Goal: Task Accomplishment & Management: Manage account settings

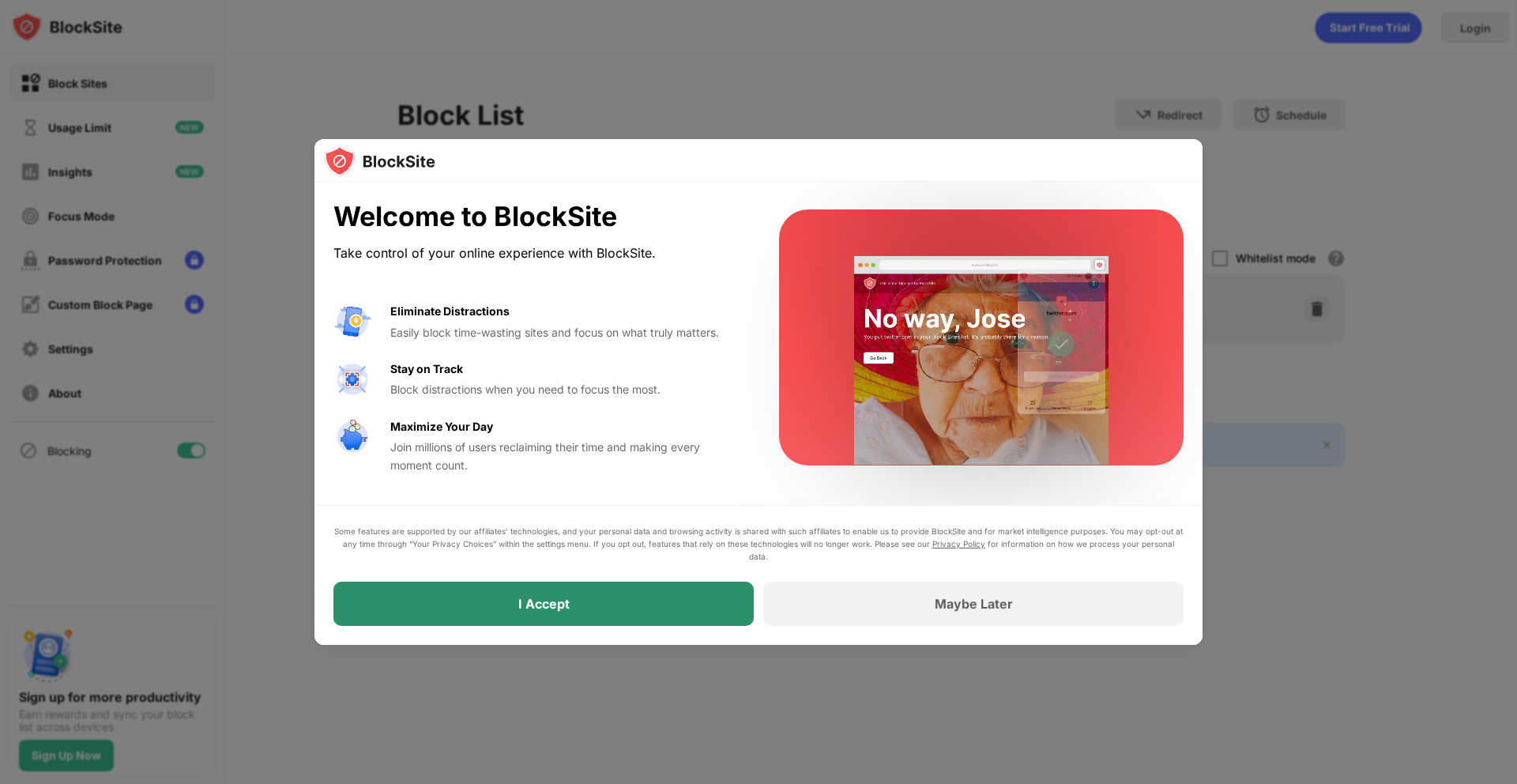
click at [643, 602] on div "I Accept" at bounding box center [543, 604] width 420 height 44
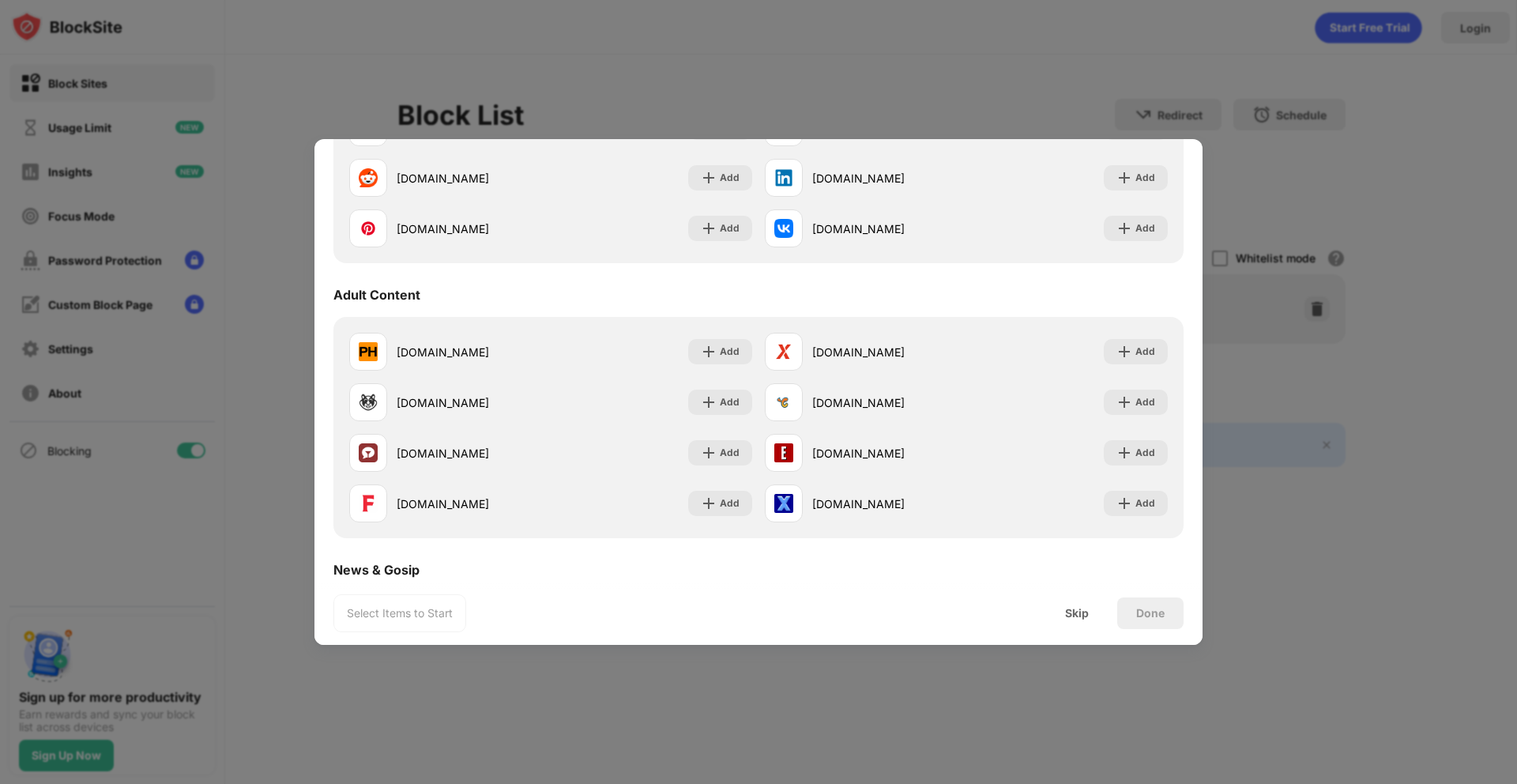
scroll to position [588, 0]
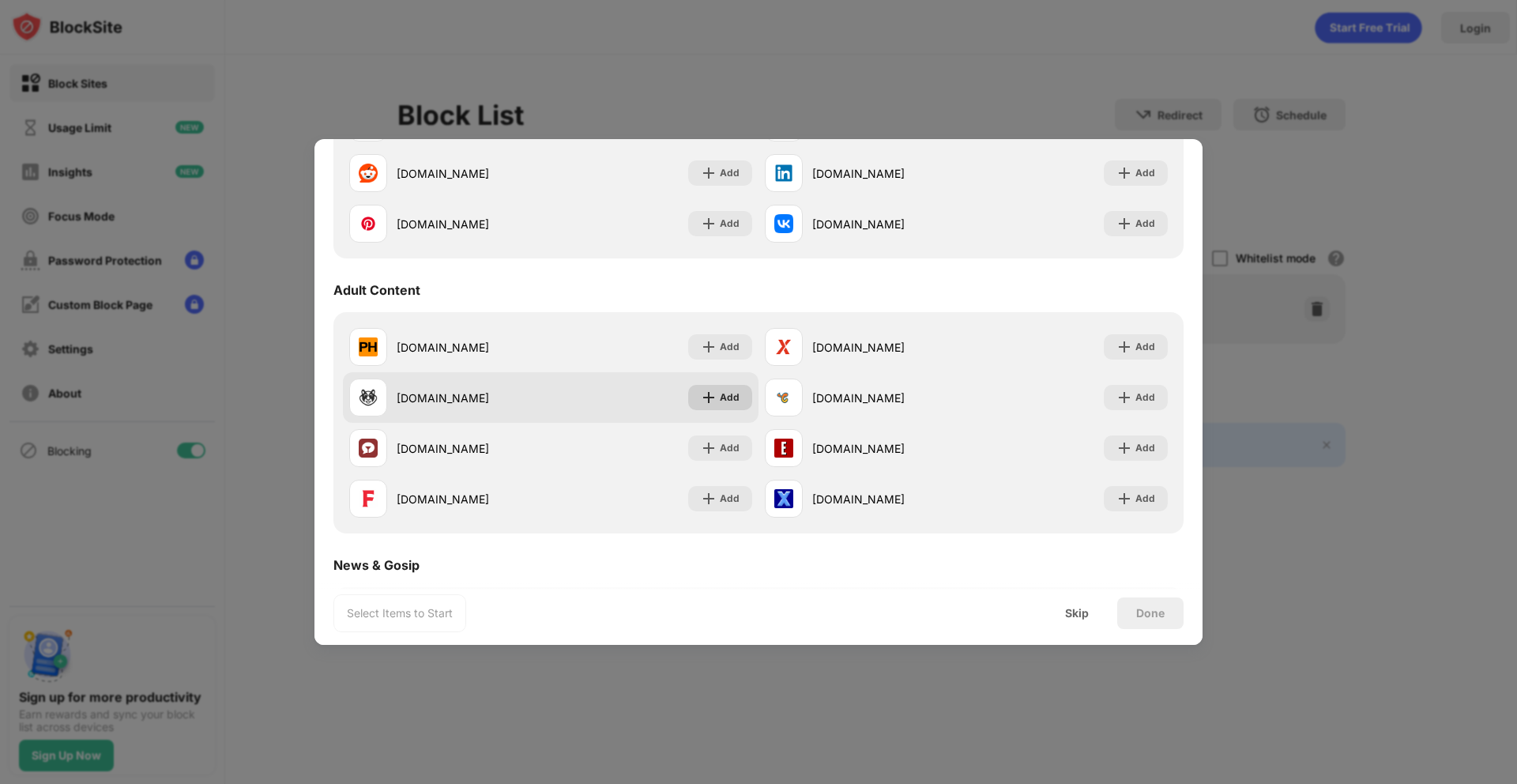
click at [725, 400] on div "Add" at bounding box center [730, 397] width 20 height 16
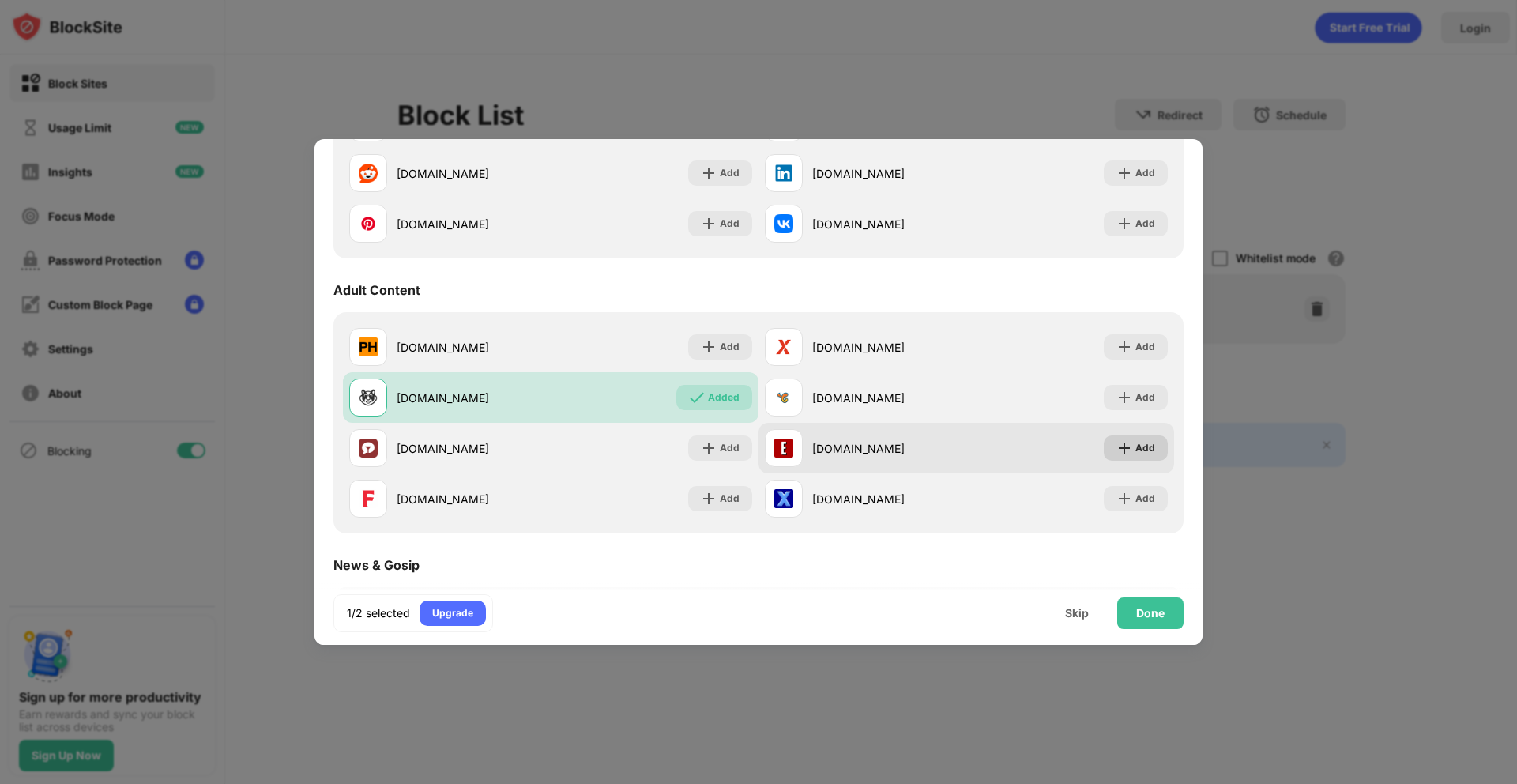
click at [1131, 448] on img at bounding box center [1124, 448] width 16 height 16
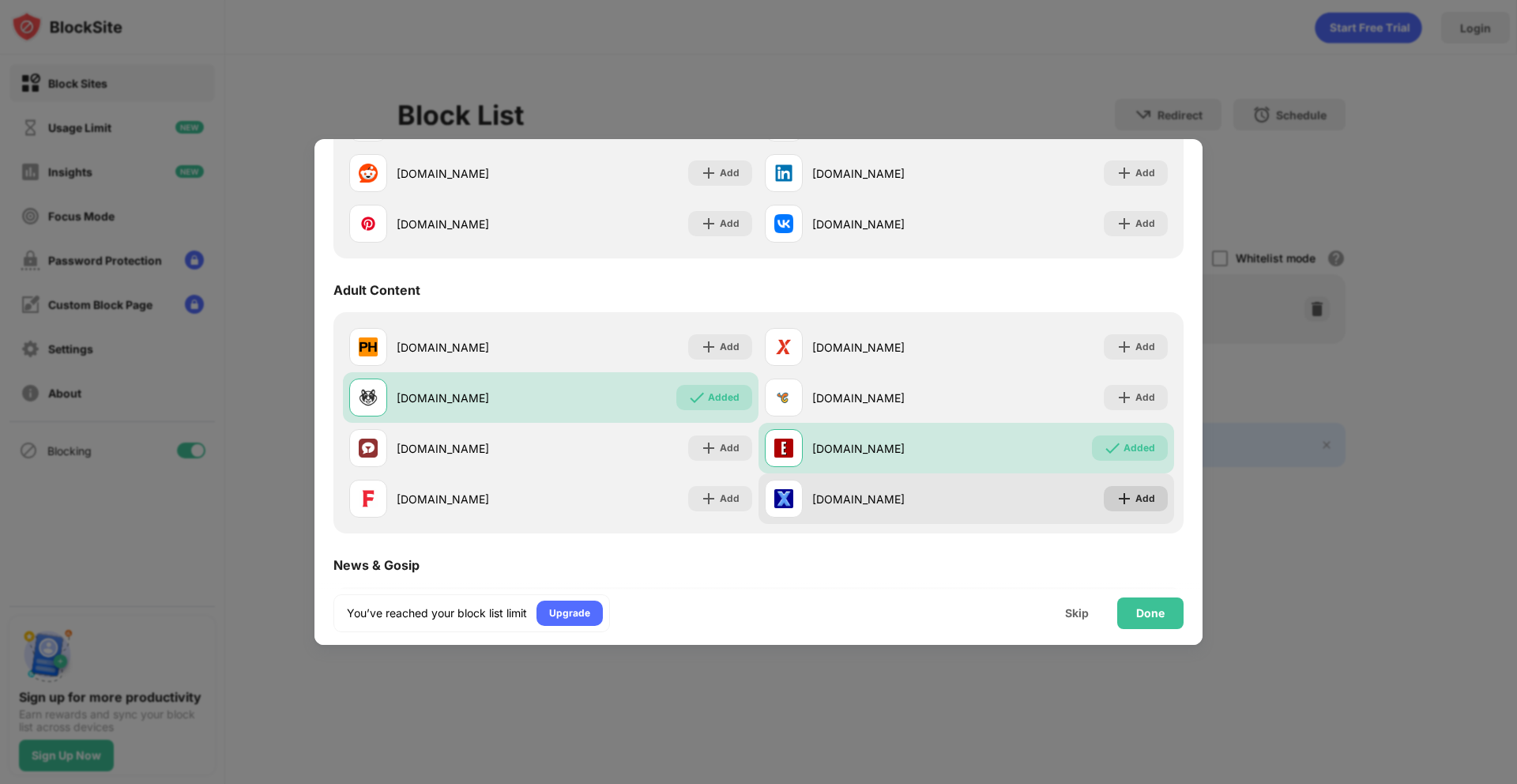
click at [1131, 498] on img at bounding box center [1124, 498] width 16 height 16
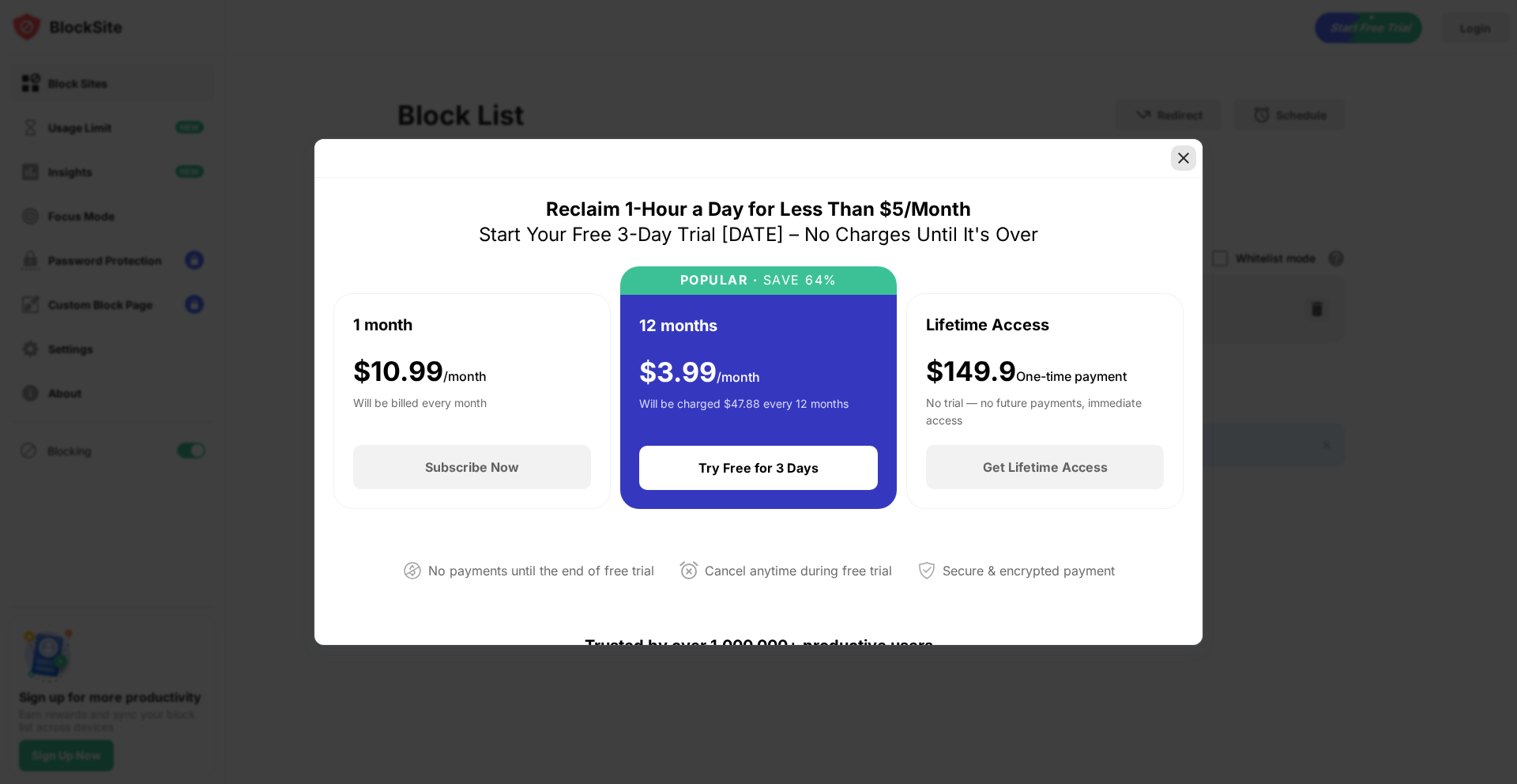
click at [1183, 157] on img at bounding box center [1183, 157] width 16 height 16
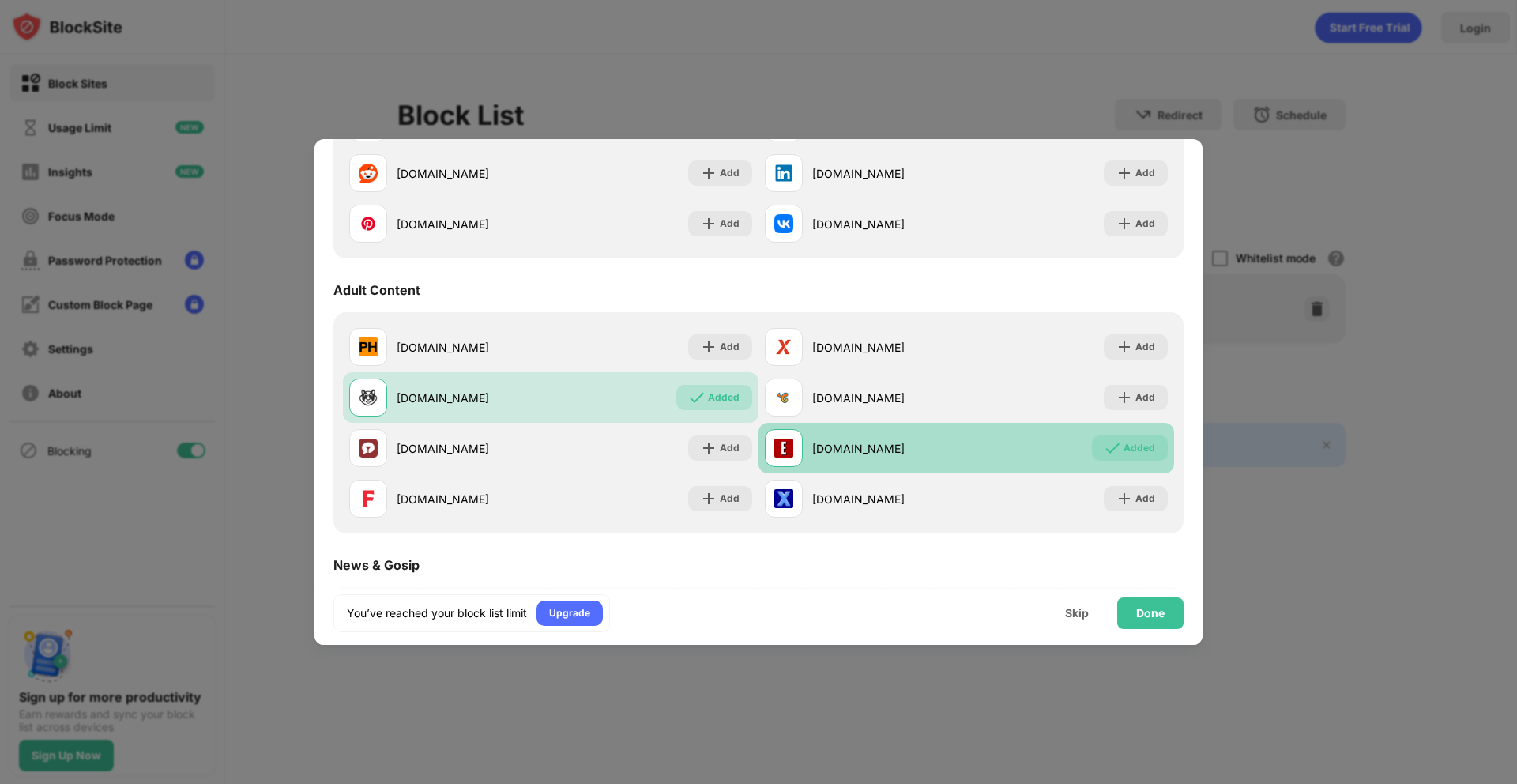
click at [855, 457] on div "eporner.com" at bounding box center [865, 448] width 202 height 38
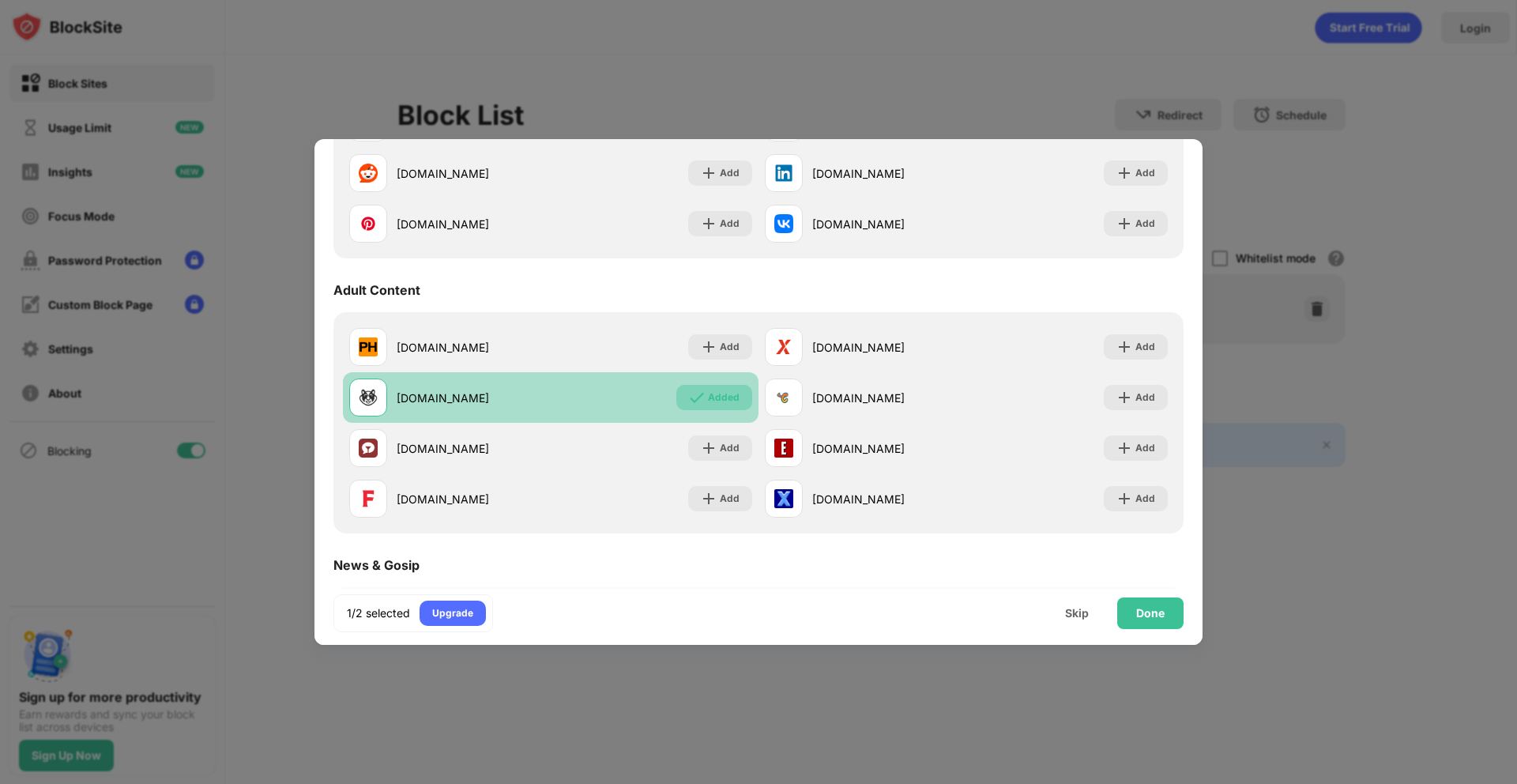
click at [683, 401] on div "Added" at bounding box center [714, 397] width 76 height 26
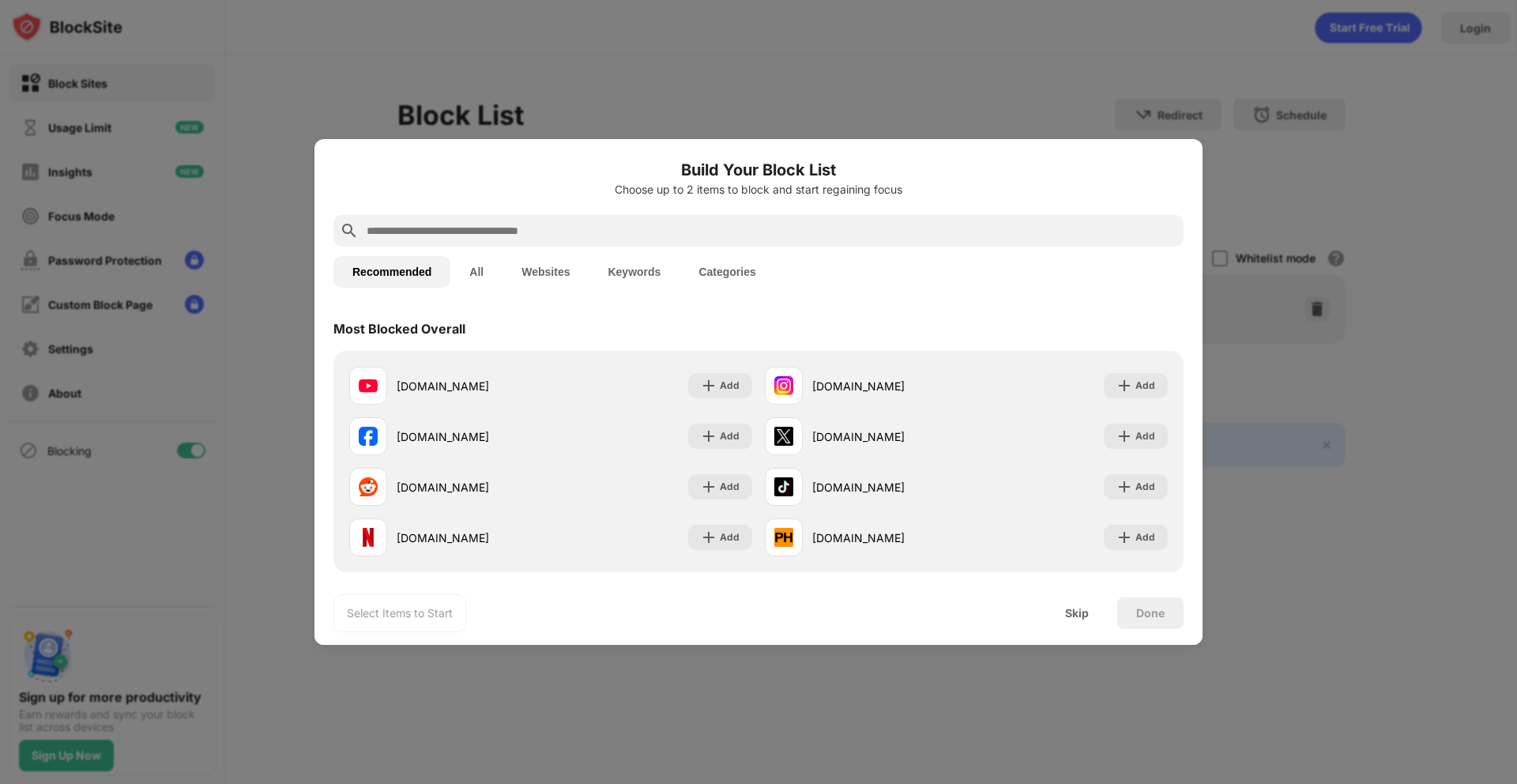
click at [632, 229] on input "text" at bounding box center [771, 230] width 812 height 19
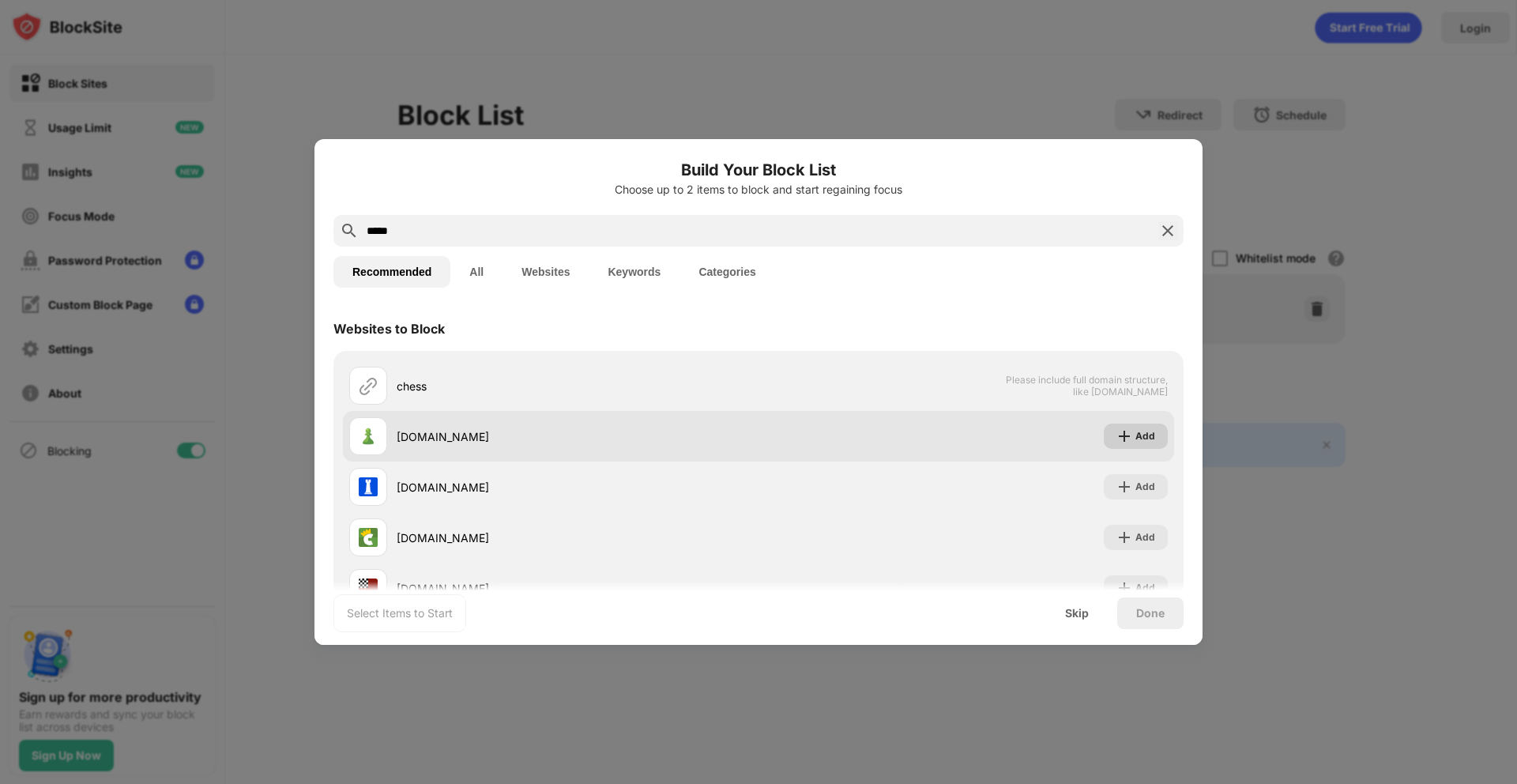
type input "*****"
click at [1141, 436] on div "Add" at bounding box center [1145, 435] width 20 height 16
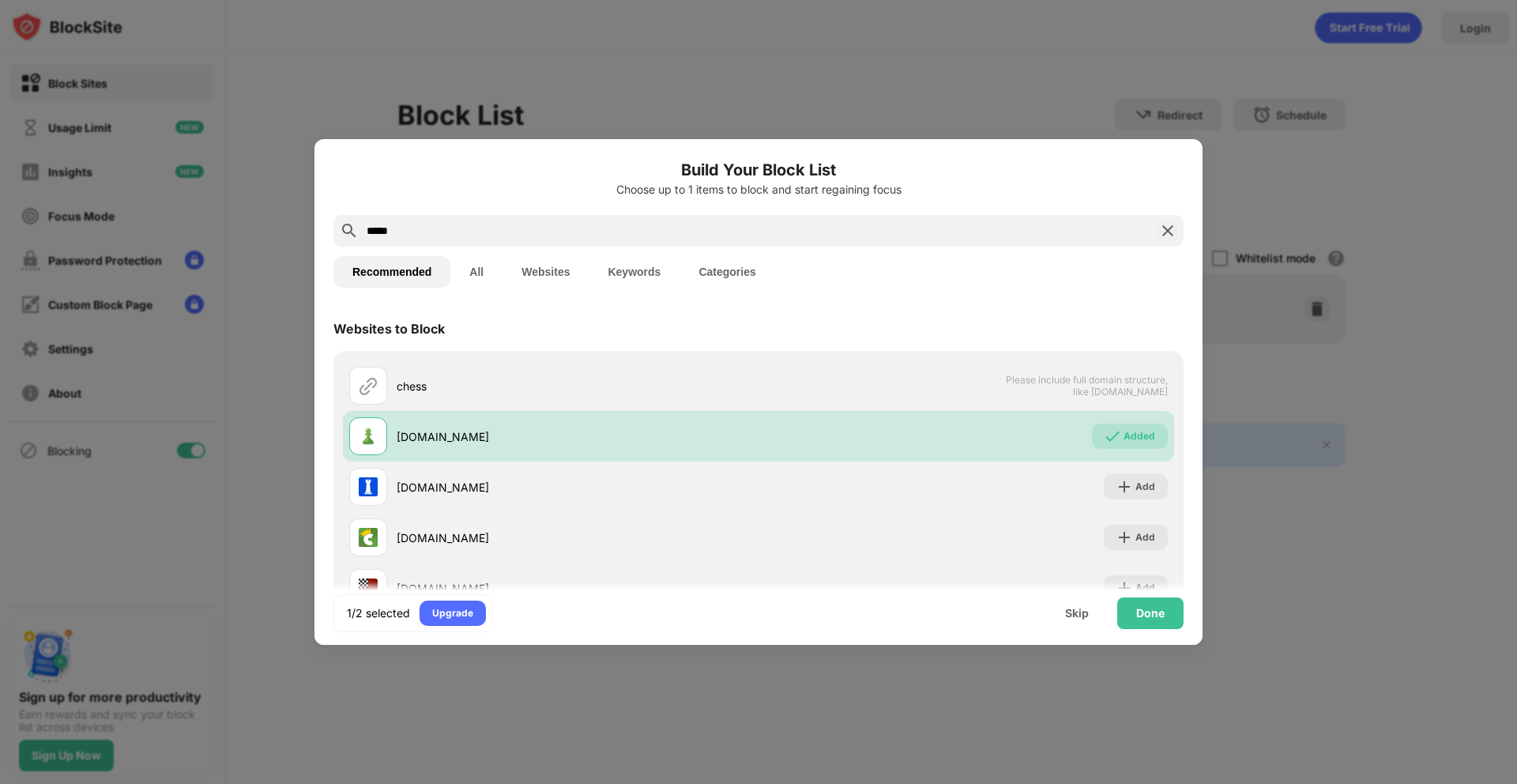
click at [487, 240] on div "*****" at bounding box center [758, 230] width 850 height 31
click at [490, 237] on input "*****" at bounding box center [758, 230] width 786 height 19
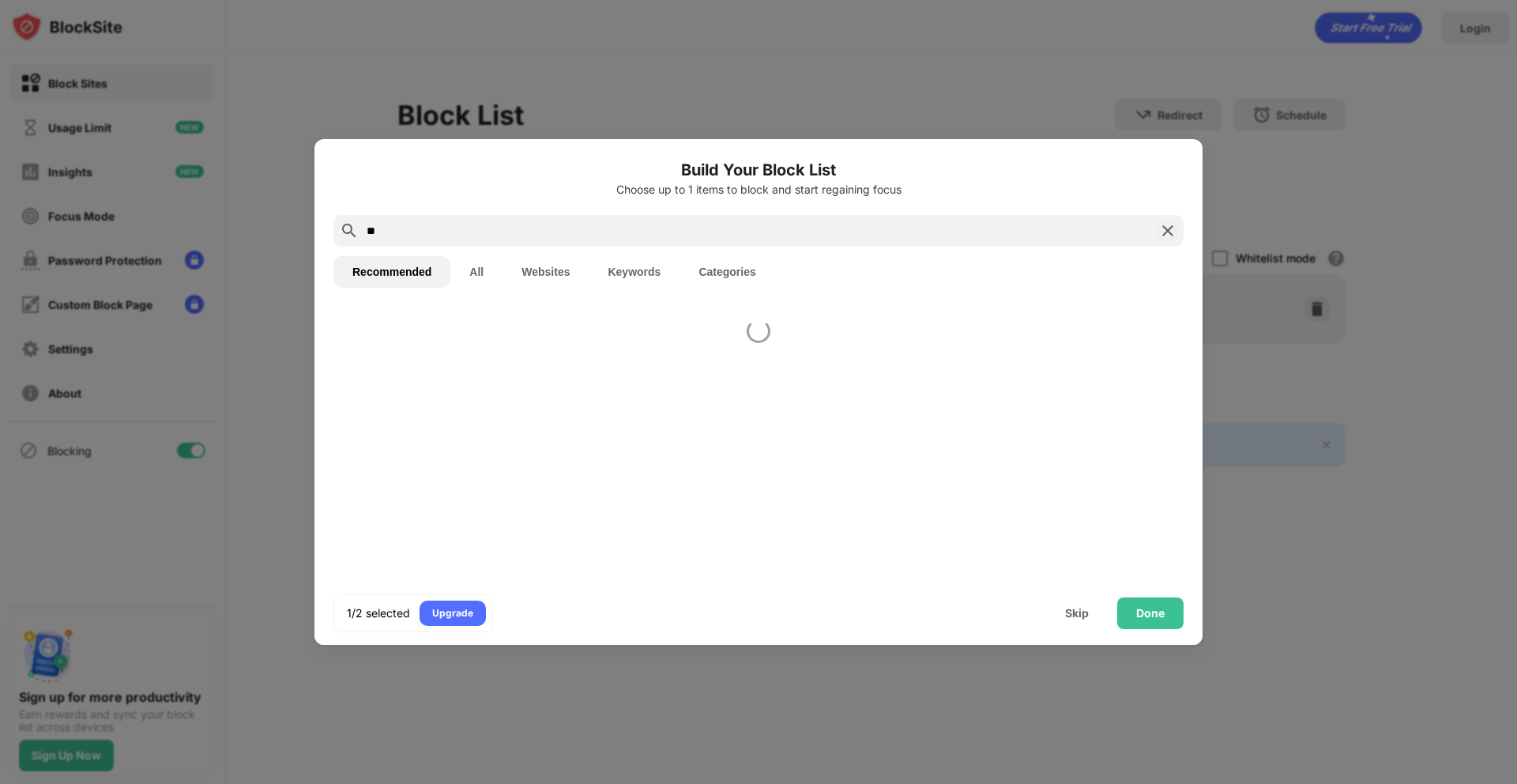
type input "*"
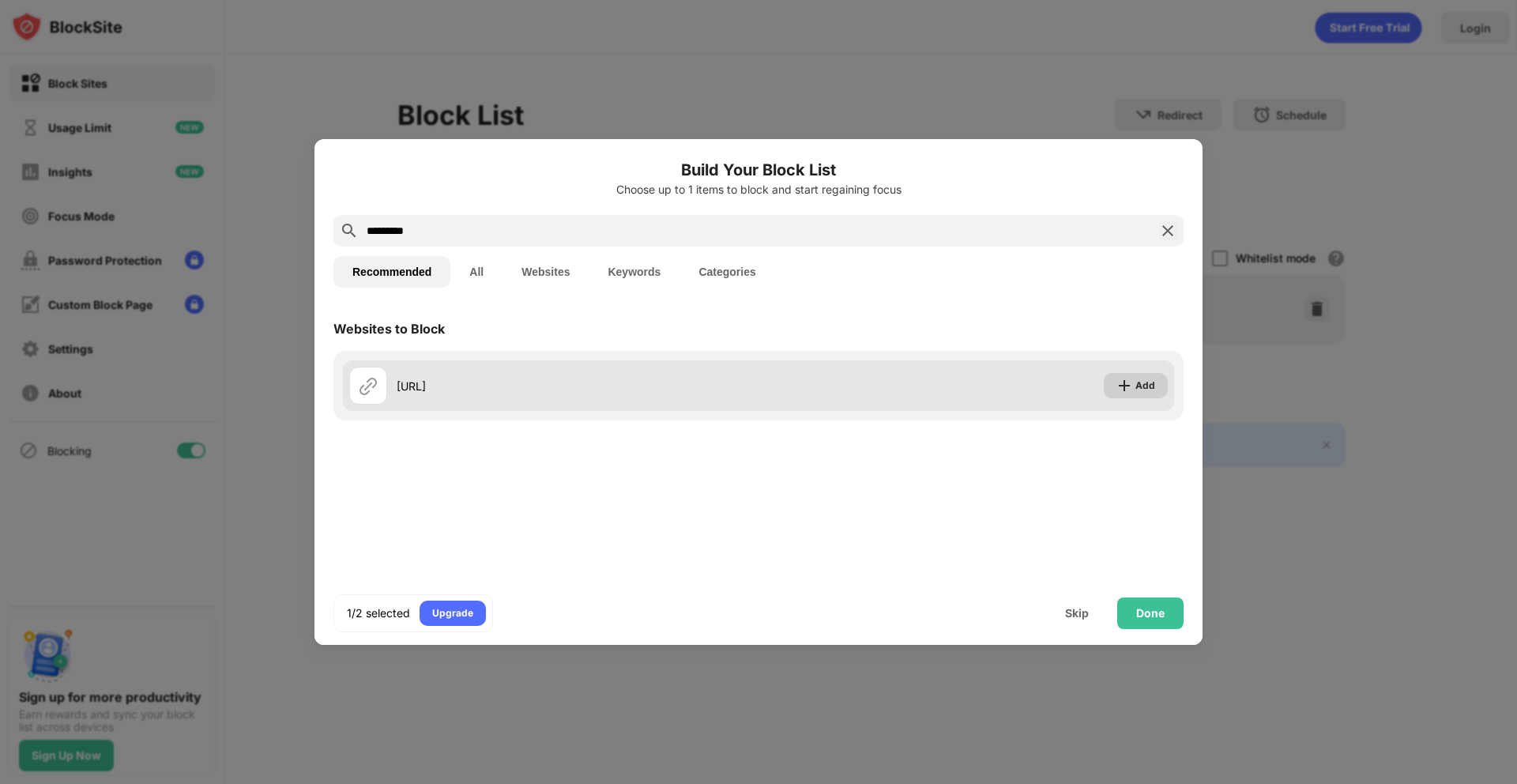
type input "*********"
click at [1138, 383] on div "Add" at bounding box center [1145, 385] width 20 height 16
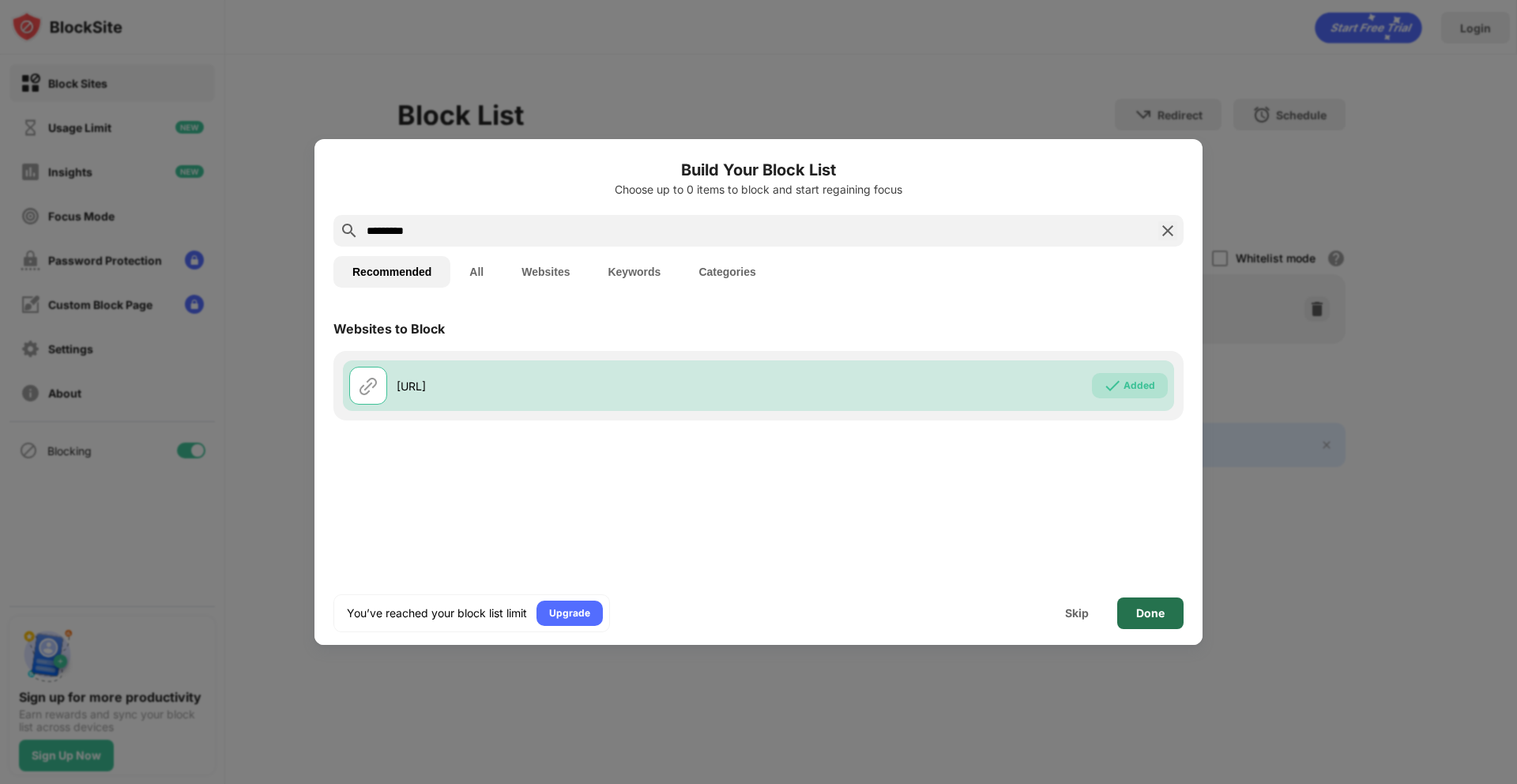
click at [1147, 610] on div "Done" at bounding box center [1150, 612] width 29 height 12
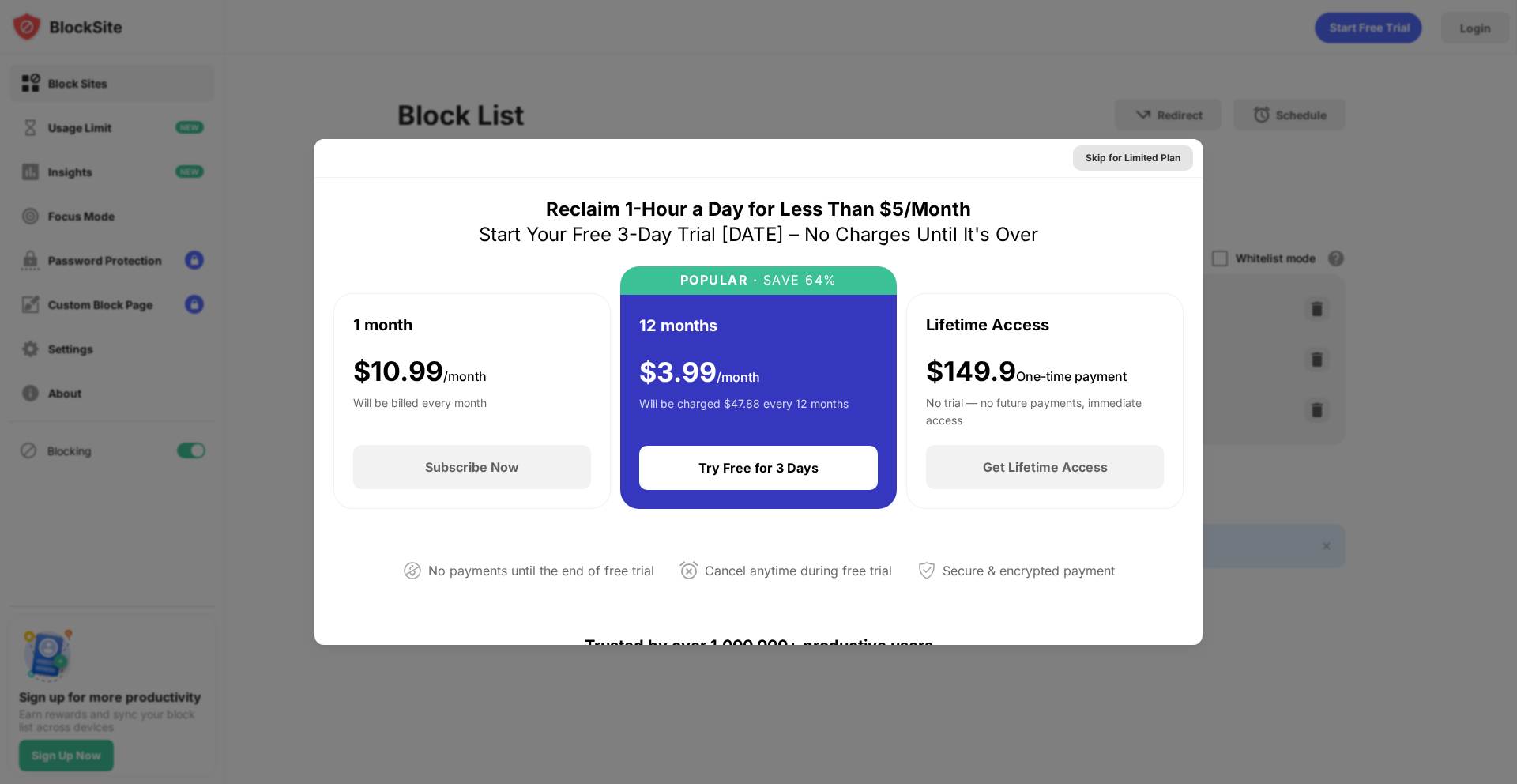
click at [1161, 153] on div "Skip for Limited Plan" at bounding box center [1132, 157] width 95 height 16
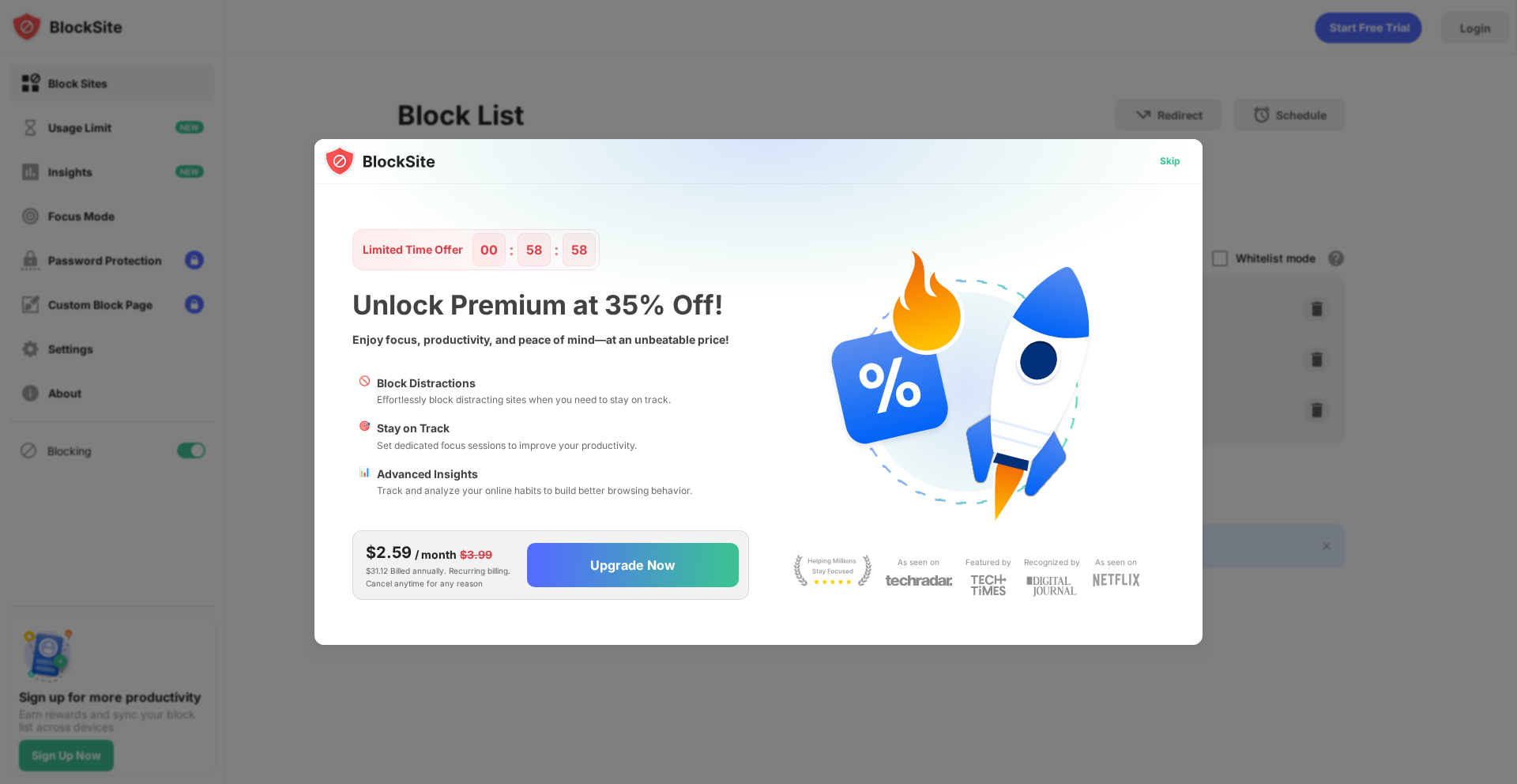
click at [1164, 158] on div "Skip" at bounding box center [1170, 160] width 21 height 16
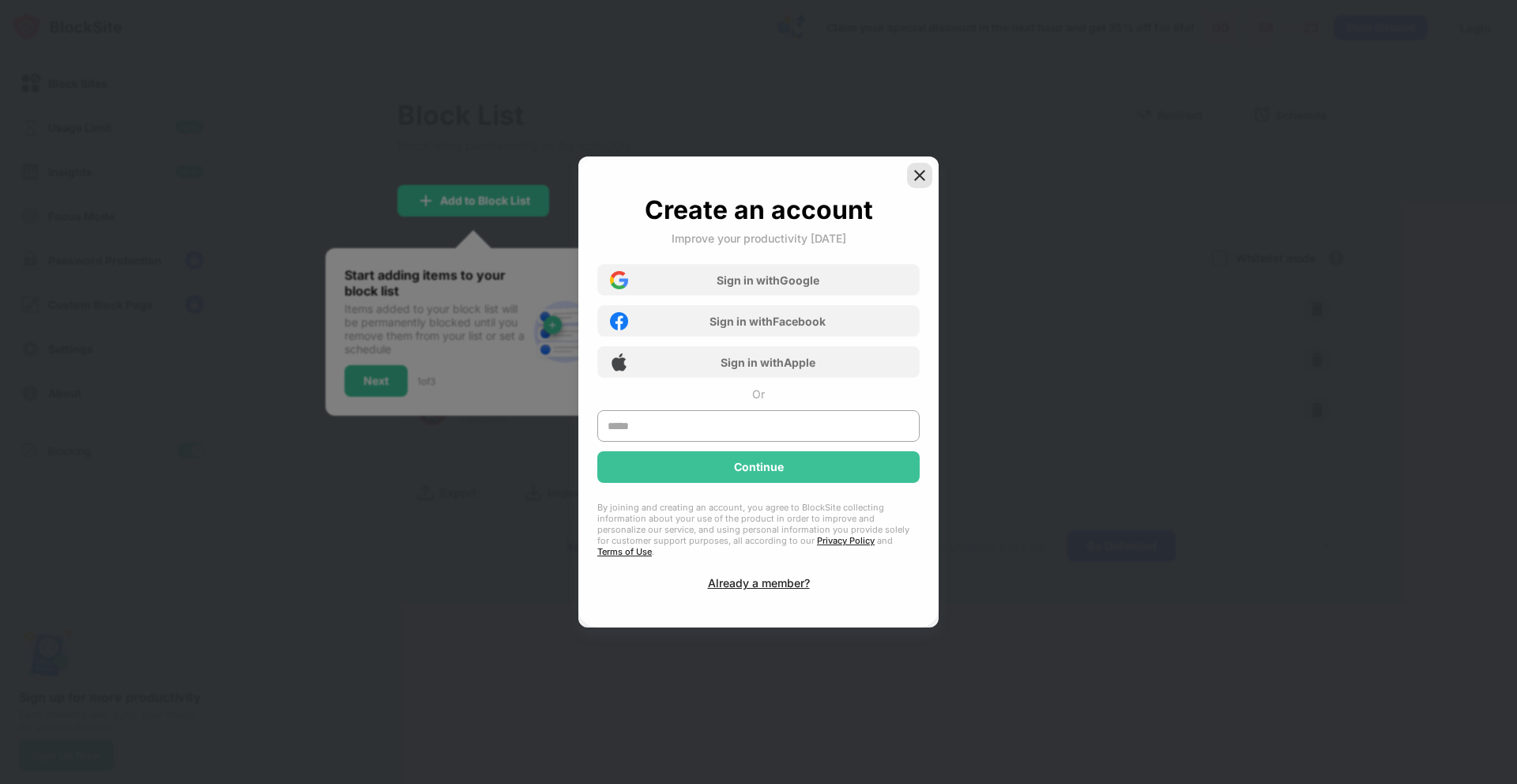
click at [916, 180] on img at bounding box center [919, 175] width 16 height 16
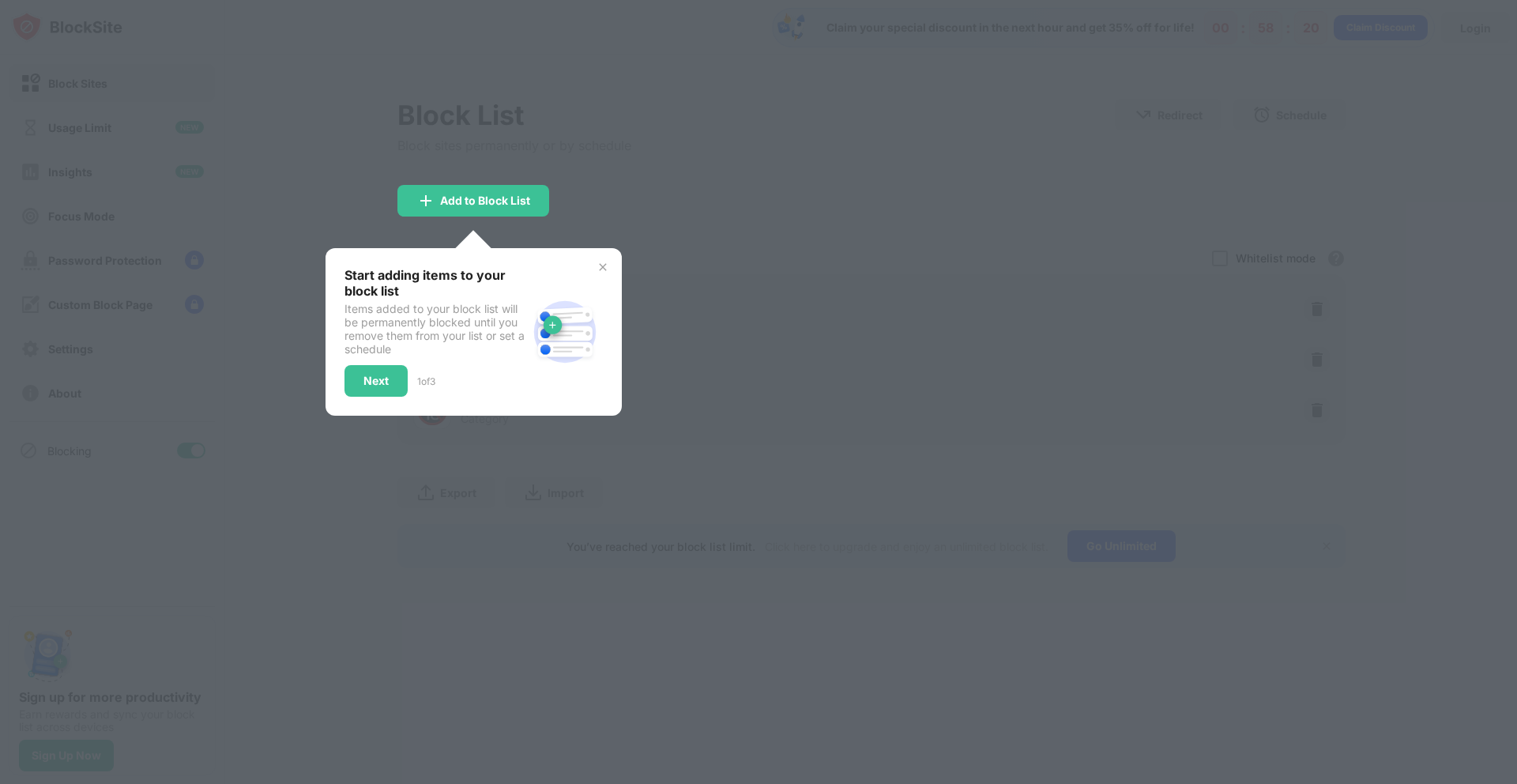
click at [604, 266] on img at bounding box center [602, 267] width 12 height 12
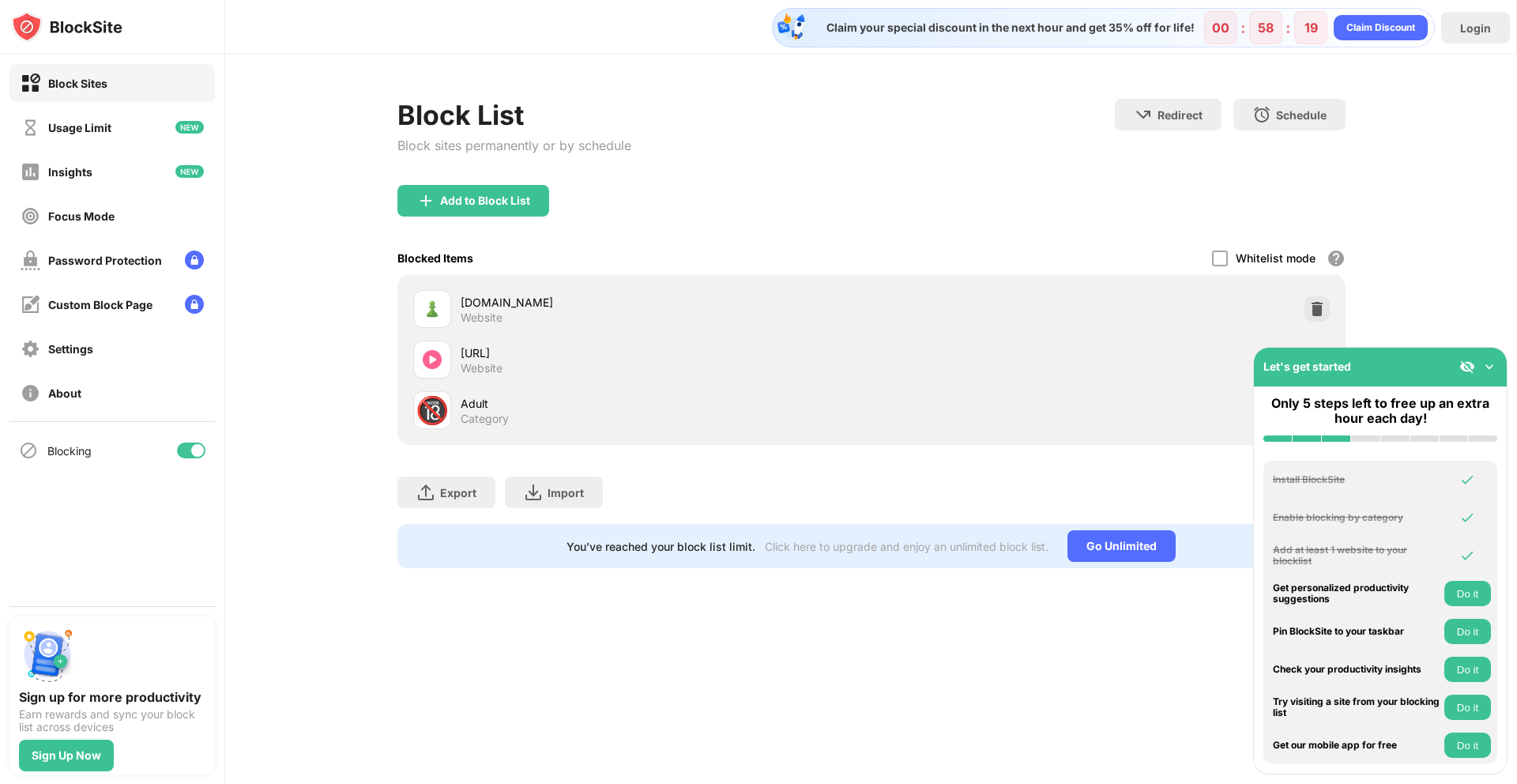
click at [647, 215] on div "Add to Block List" at bounding box center [871, 213] width 948 height 57
click at [1496, 363] on img at bounding box center [1488, 366] width 16 height 16
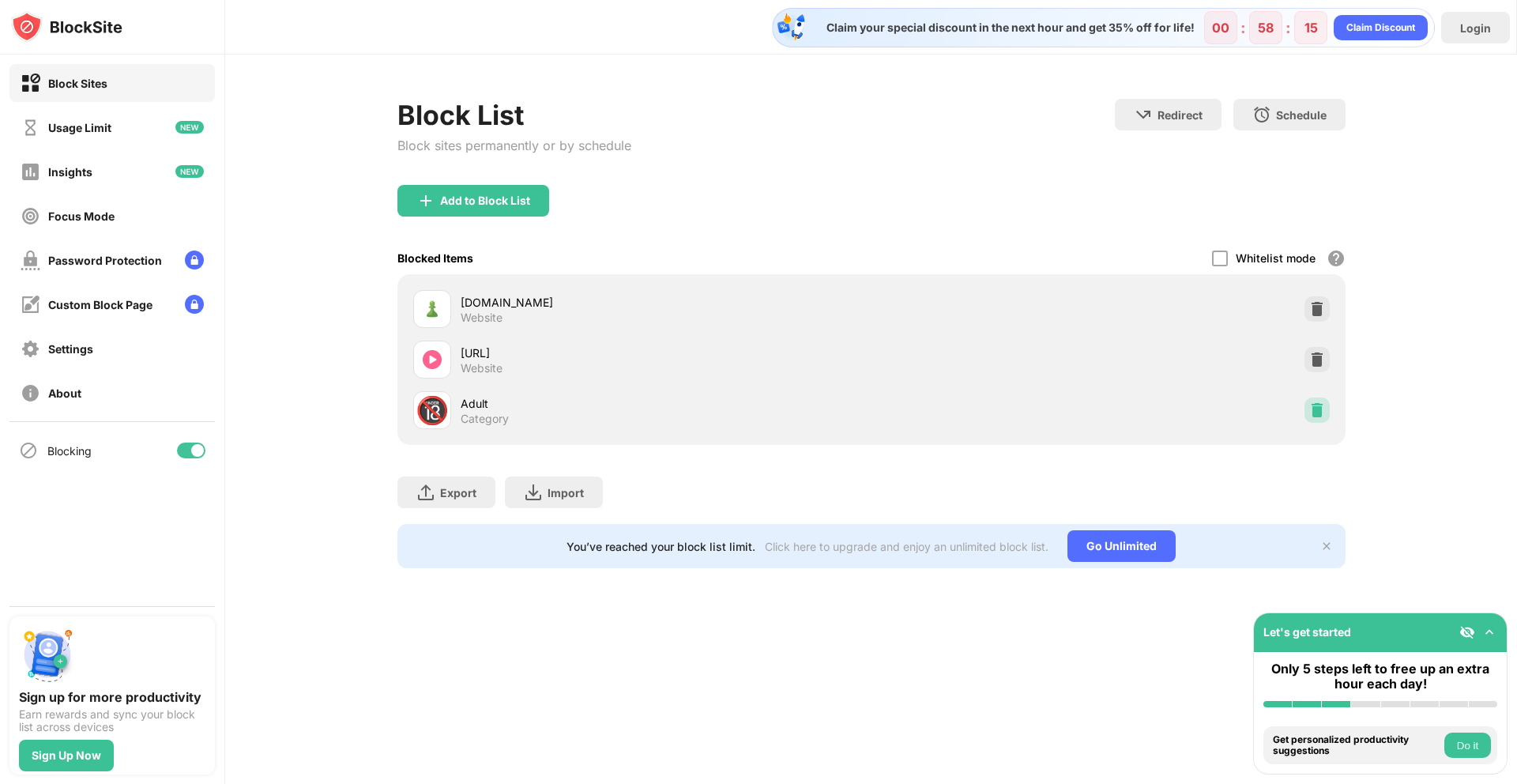
click at [1319, 402] on img at bounding box center [1316, 410] width 16 height 16
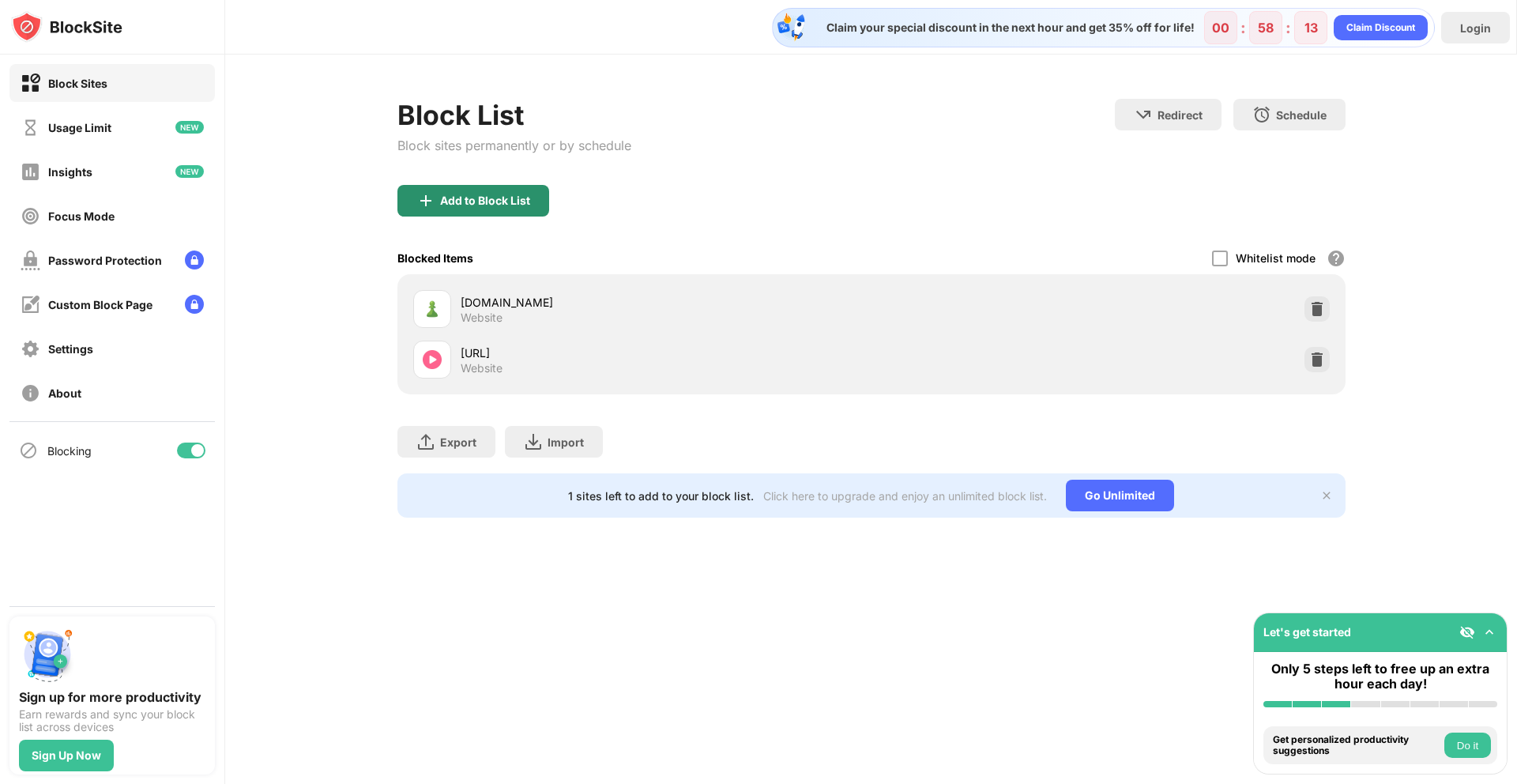
click at [515, 208] on div "Add to Block List" at bounding box center [473, 201] width 151 height 31
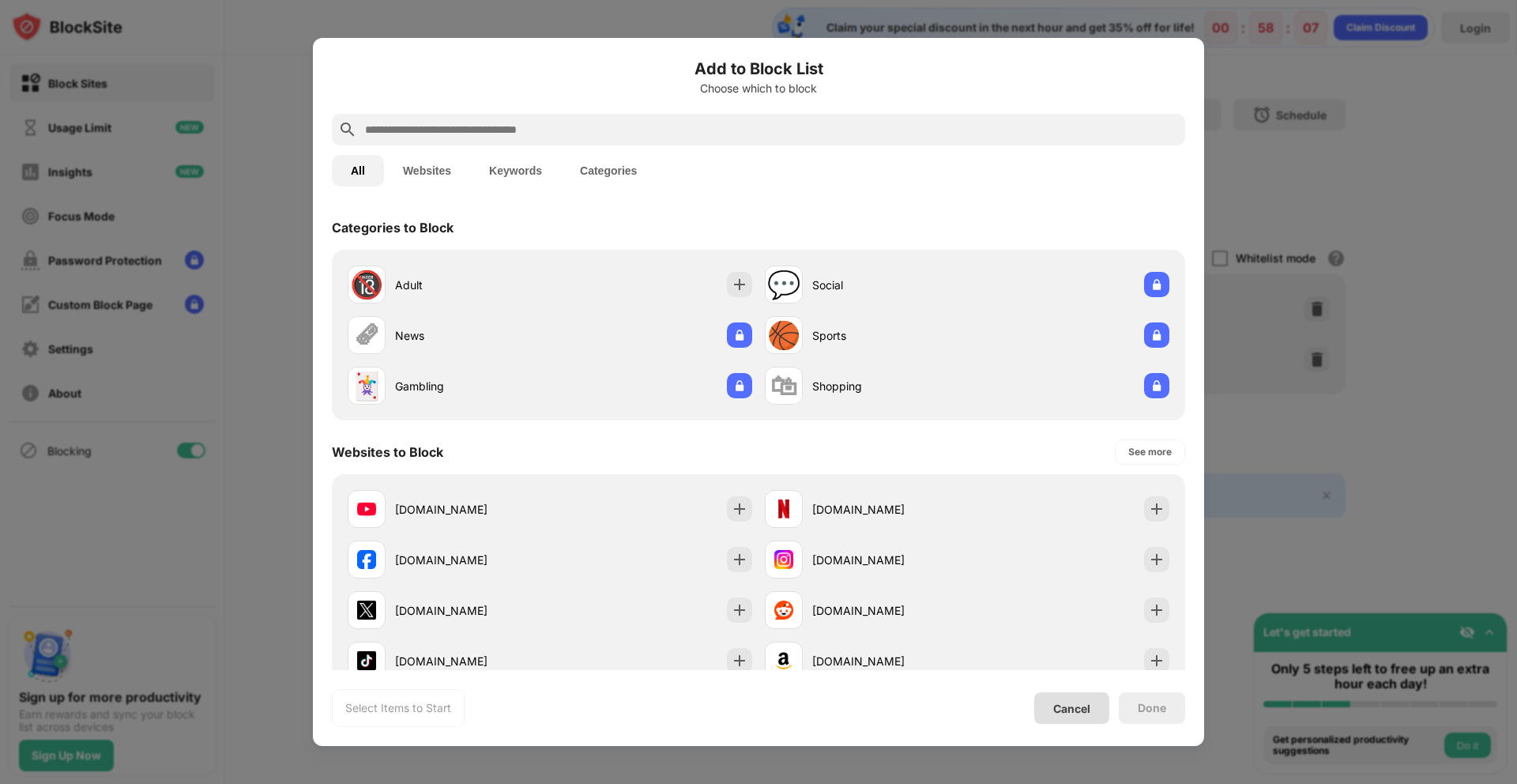
click at [1062, 702] on div "Cancel" at bounding box center [1071, 708] width 37 height 13
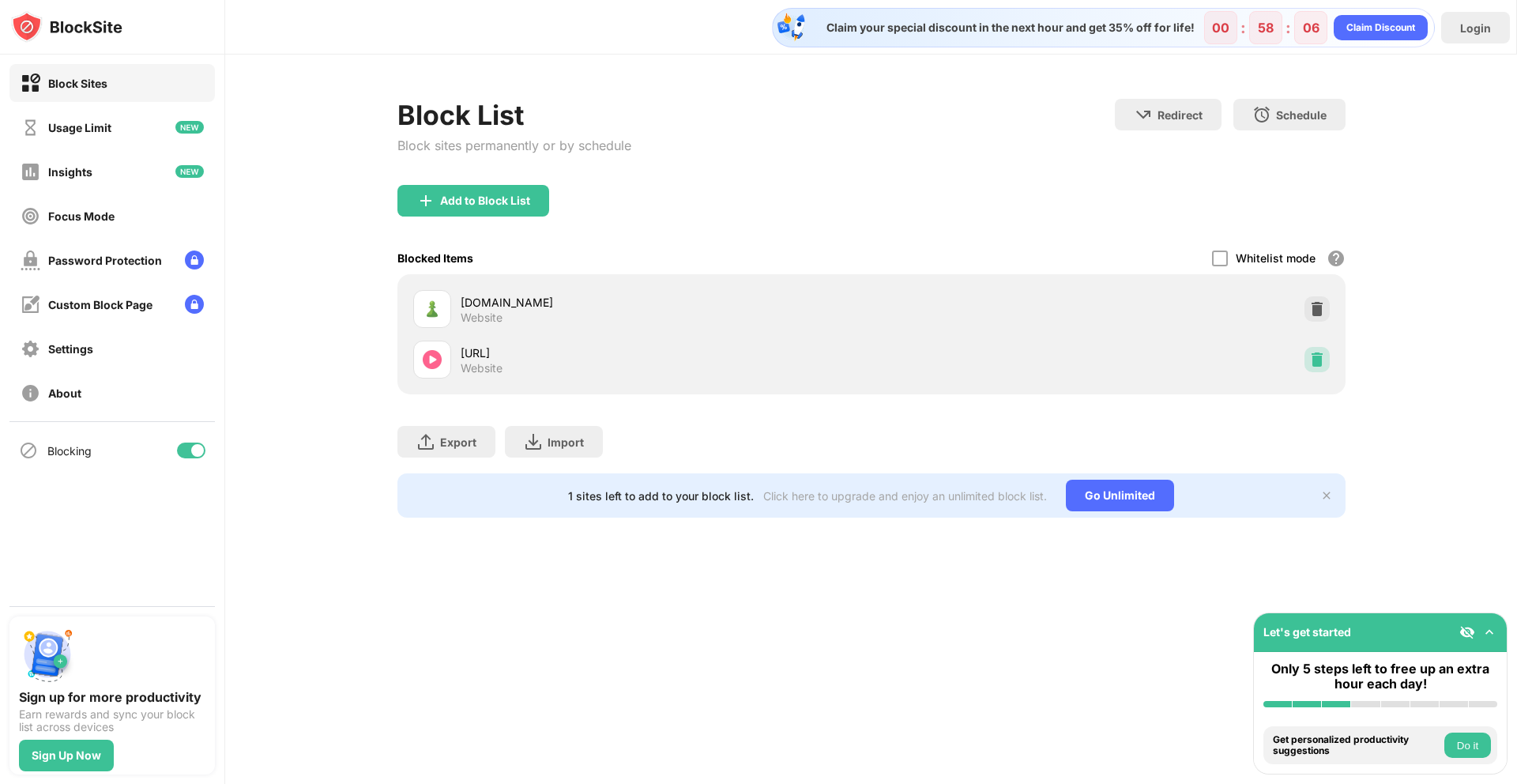
click at [1322, 362] on img at bounding box center [1316, 359] width 16 height 16
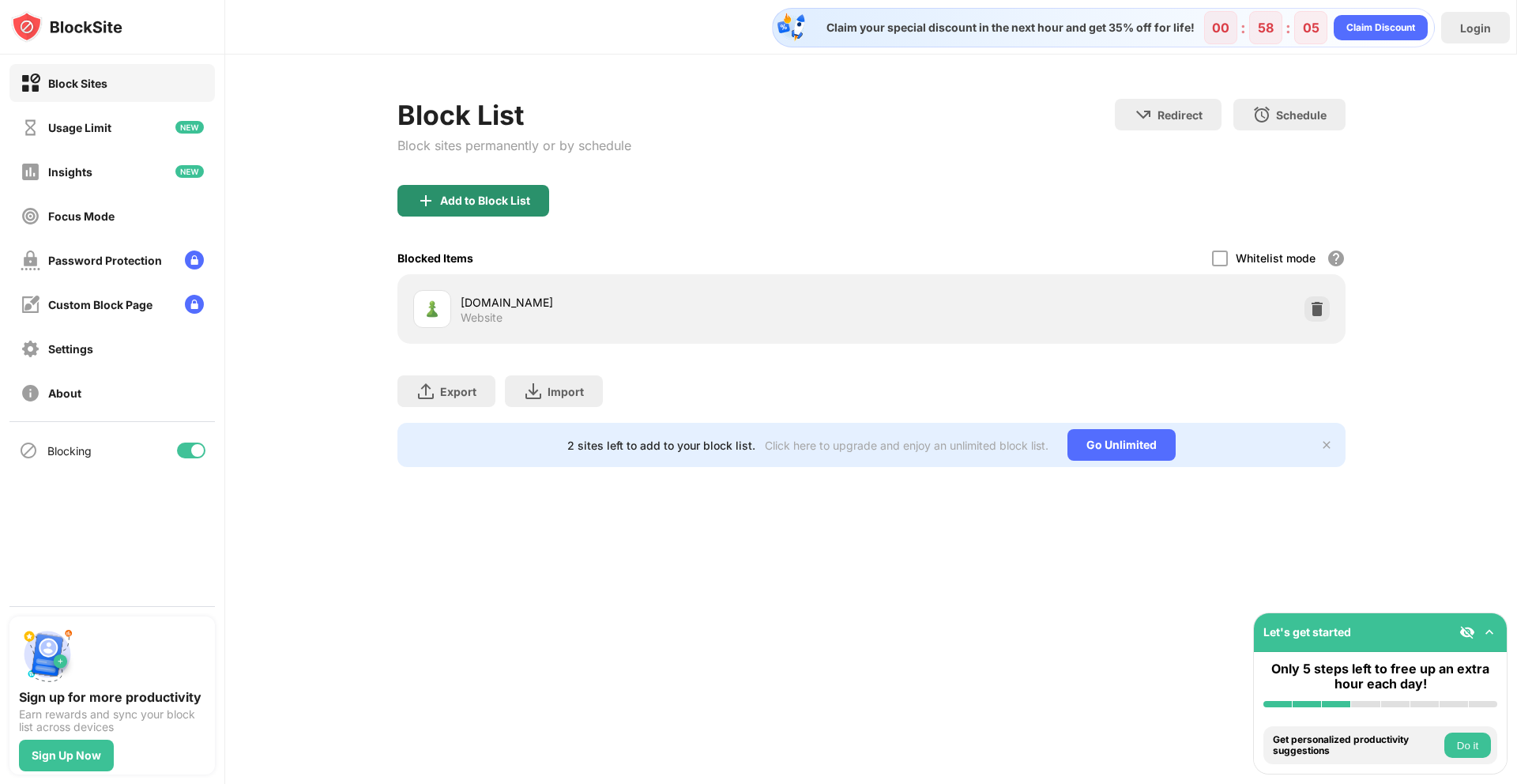
click at [509, 197] on div "Add to Block List" at bounding box center [485, 200] width 90 height 12
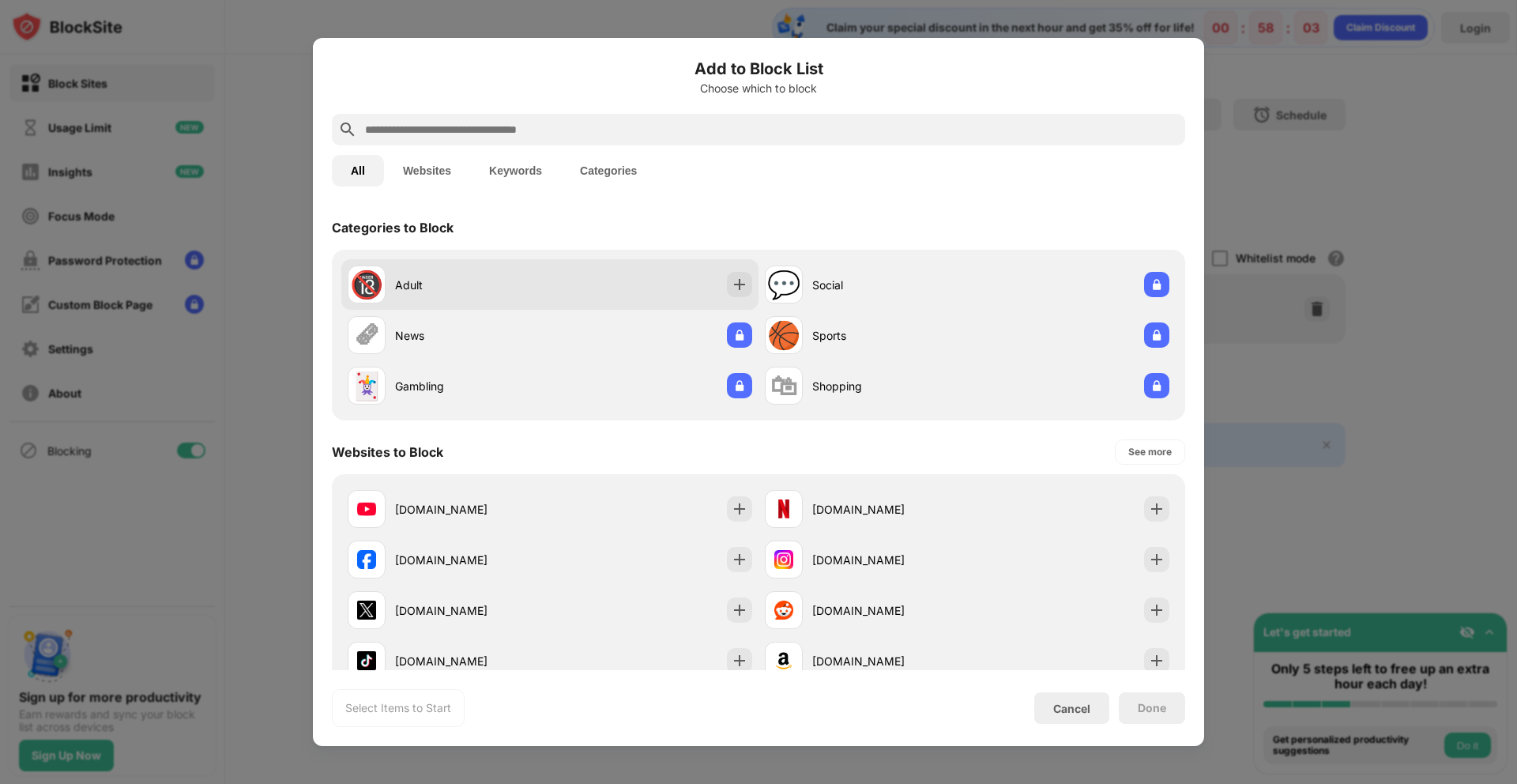
click at [435, 293] on div "🔞 Adult" at bounding box center [449, 285] width 202 height 38
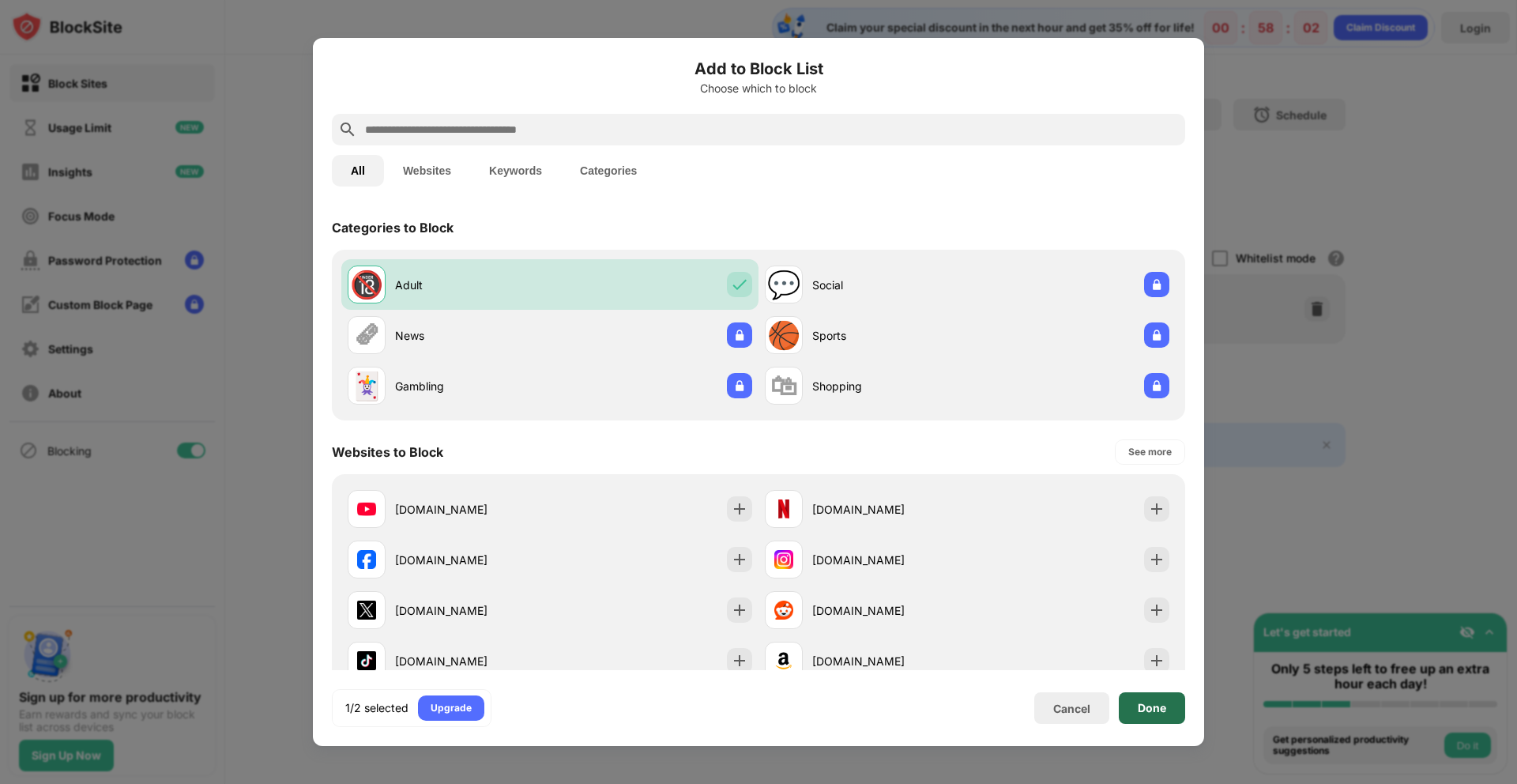
click at [1143, 716] on div "Done" at bounding box center [1152, 707] width 67 height 31
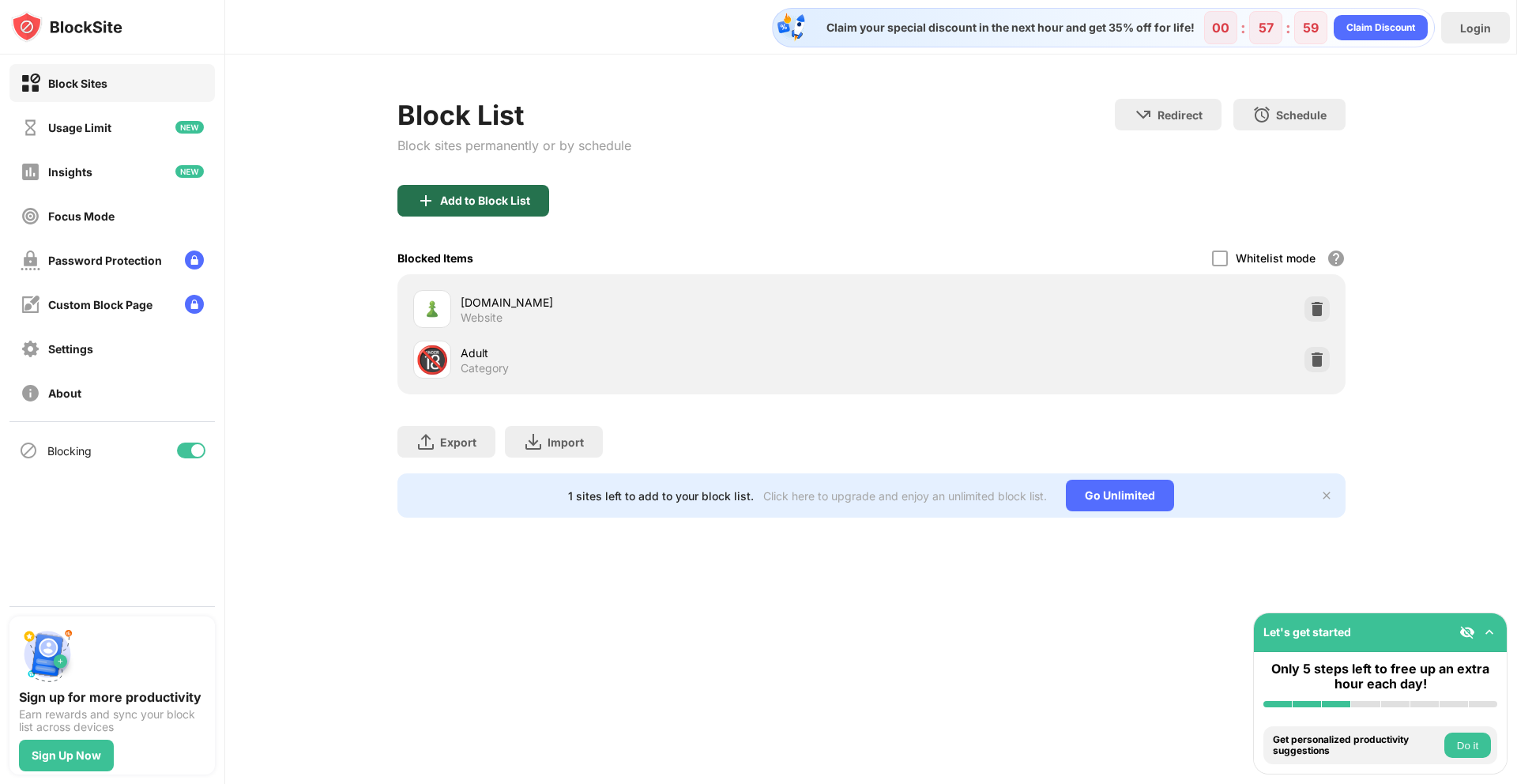
click at [517, 209] on div "Add to Block List" at bounding box center [473, 201] width 151 height 31
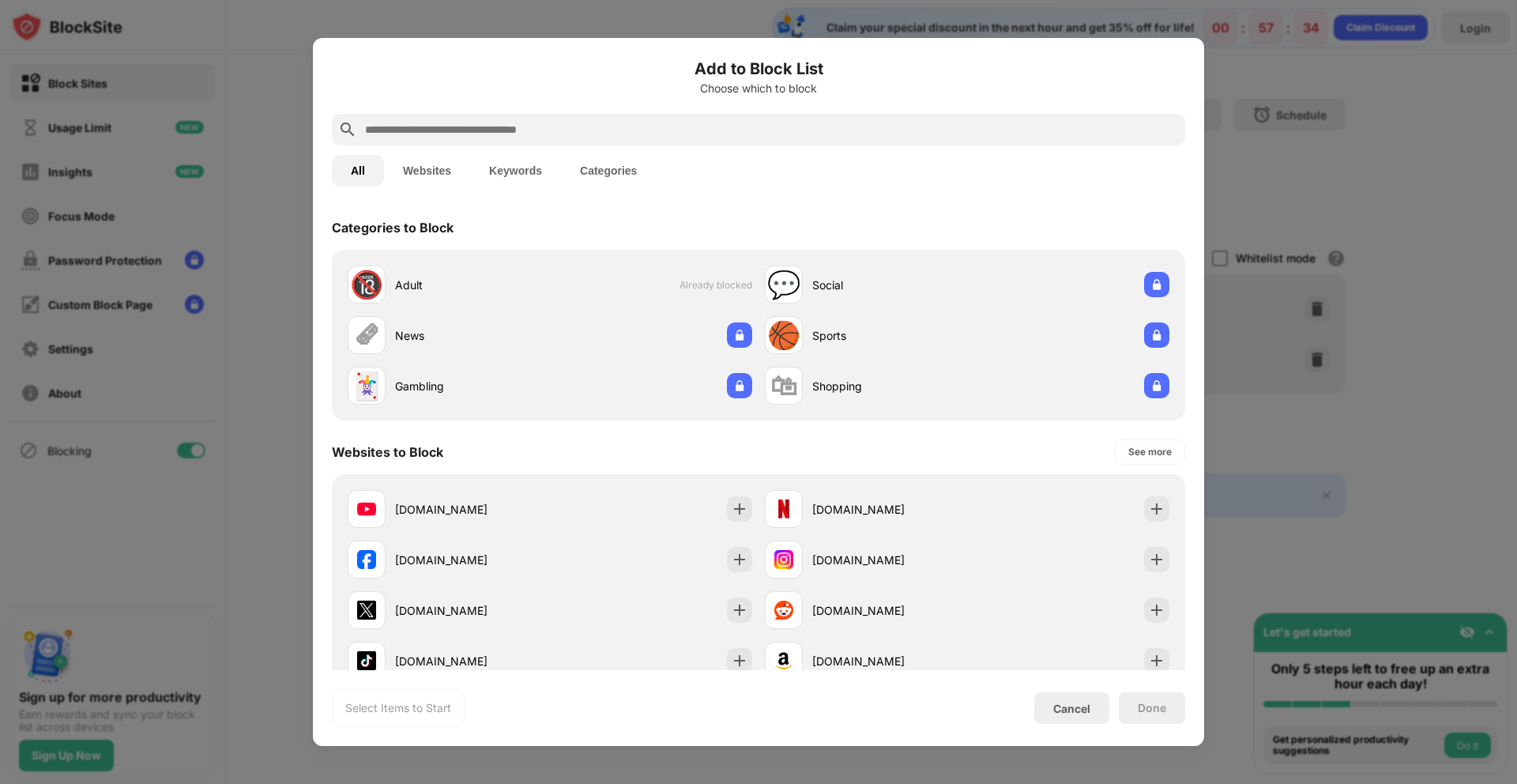
click at [873, 690] on div "Select Items to Start Cancel Done" at bounding box center [758, 707] width 853 height 38
click at [1086, 710] on div "Cancel" at bounding box center [1071, 708] width 37 height 13
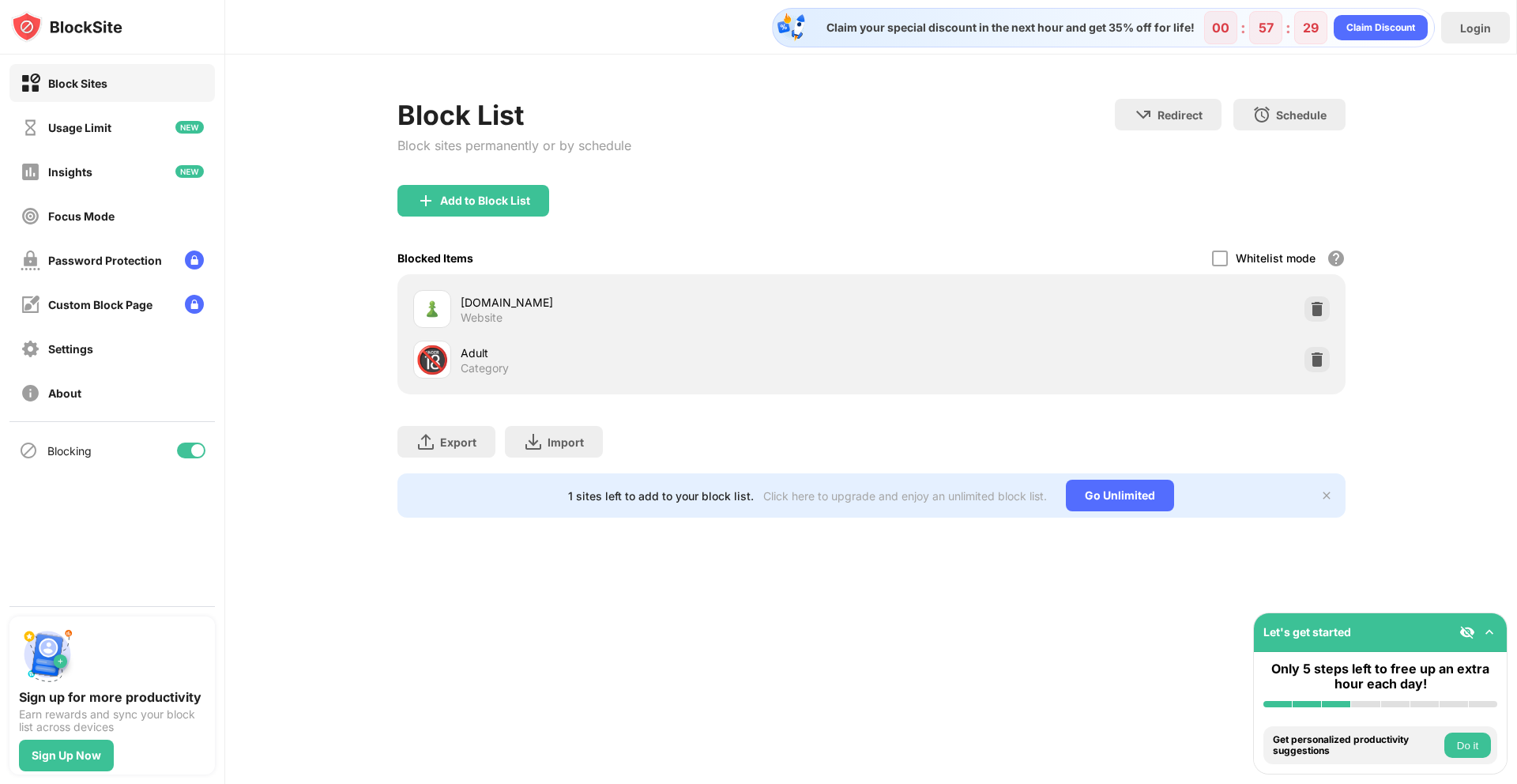
click at [886, 440] on div "Export Export Files (for websites items only) Import Import Files (for websites…" at bounding box center [871, 434] width 948 height 79
click at [587, 638] on div "Claim your special discount in the next hour and get 35% off for life! 00 : 57 …" at bounding box center [871, 392] width 1292 height 784
click at [1473, 749] on button "Do it" at bounding box center [1467, 745] width 47 height 26
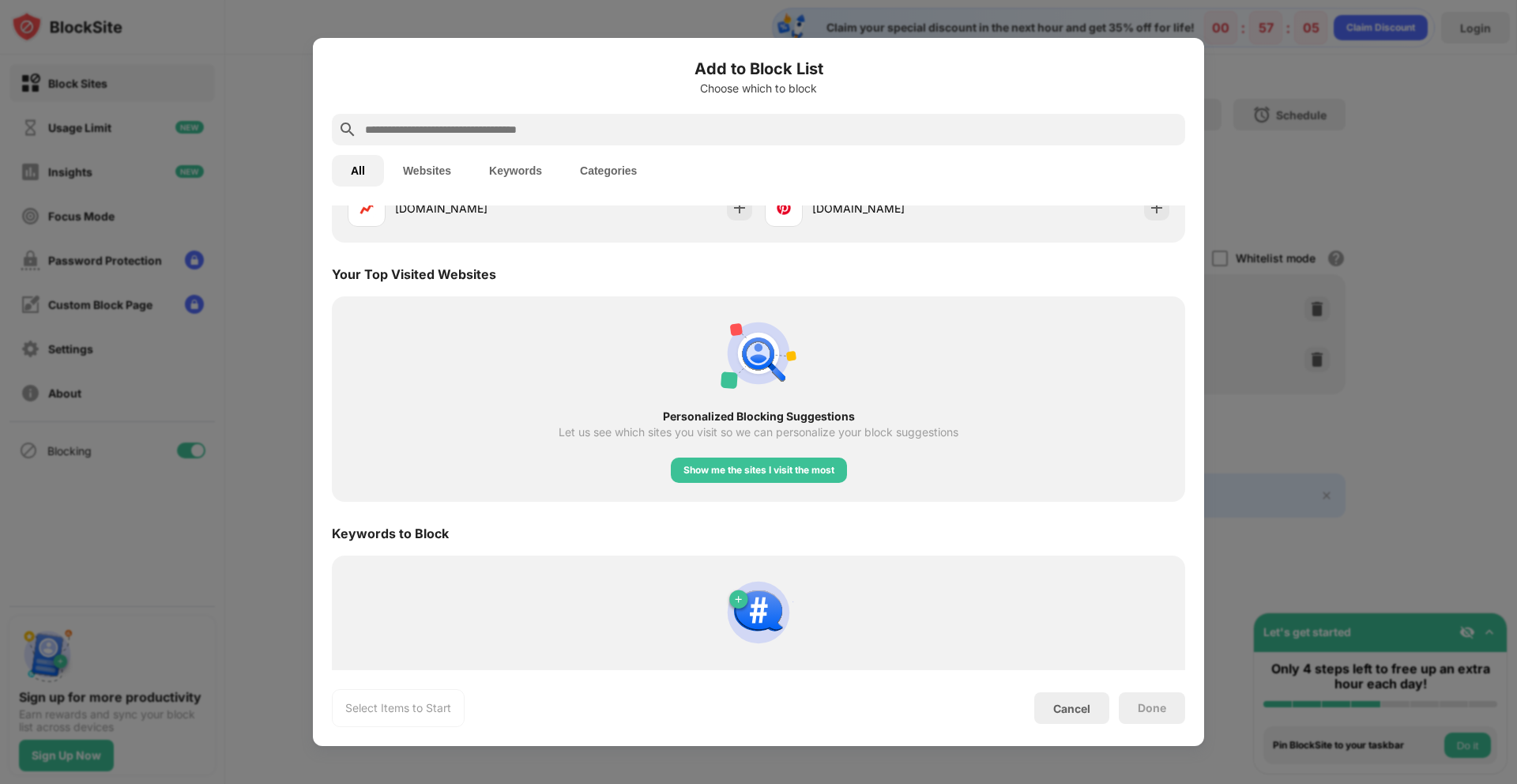
scroll to position [550, 0]
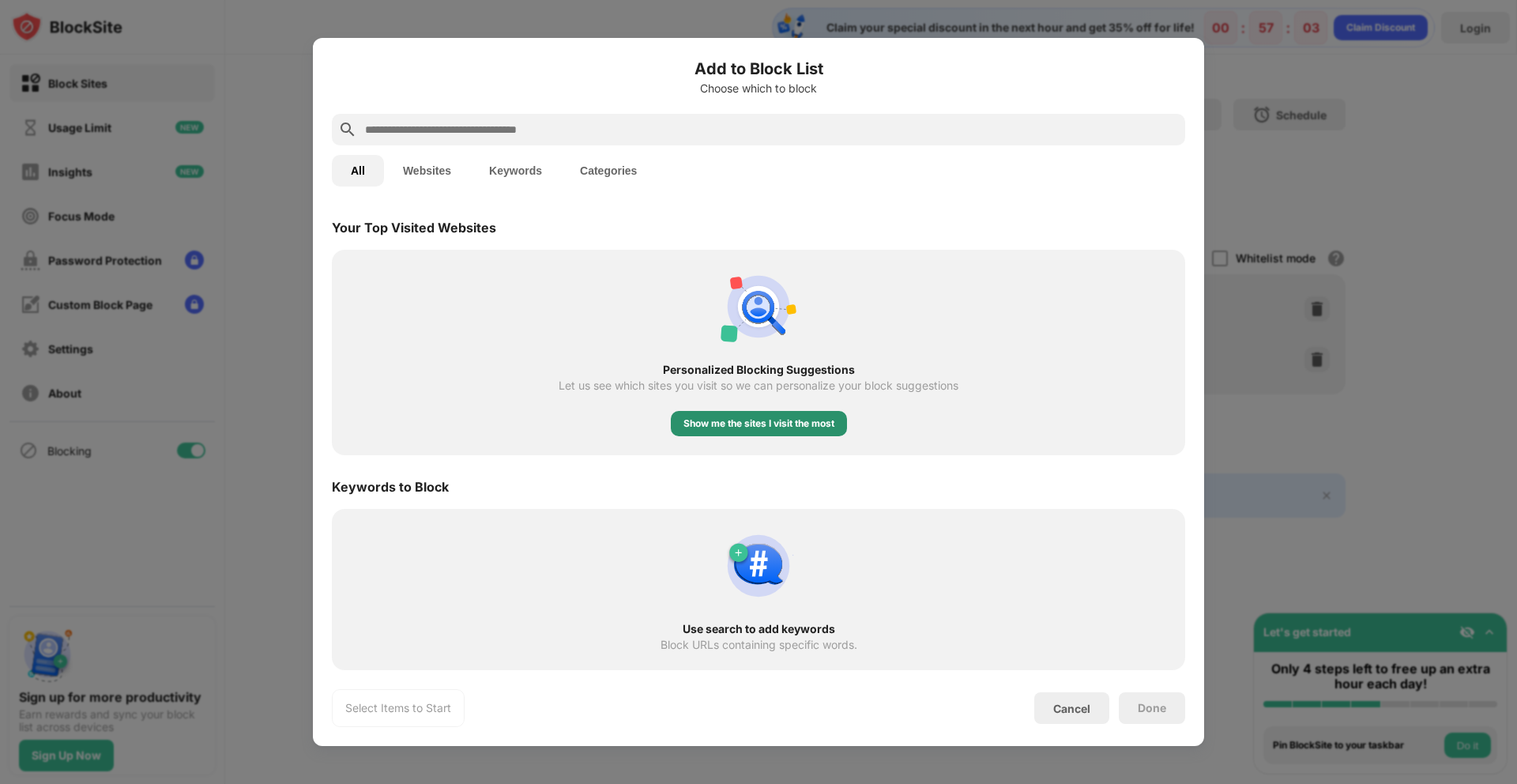
click at [809, 431] on div "Show me the sites I visit the most" at bounding box center [758, 423] width 176 height 26
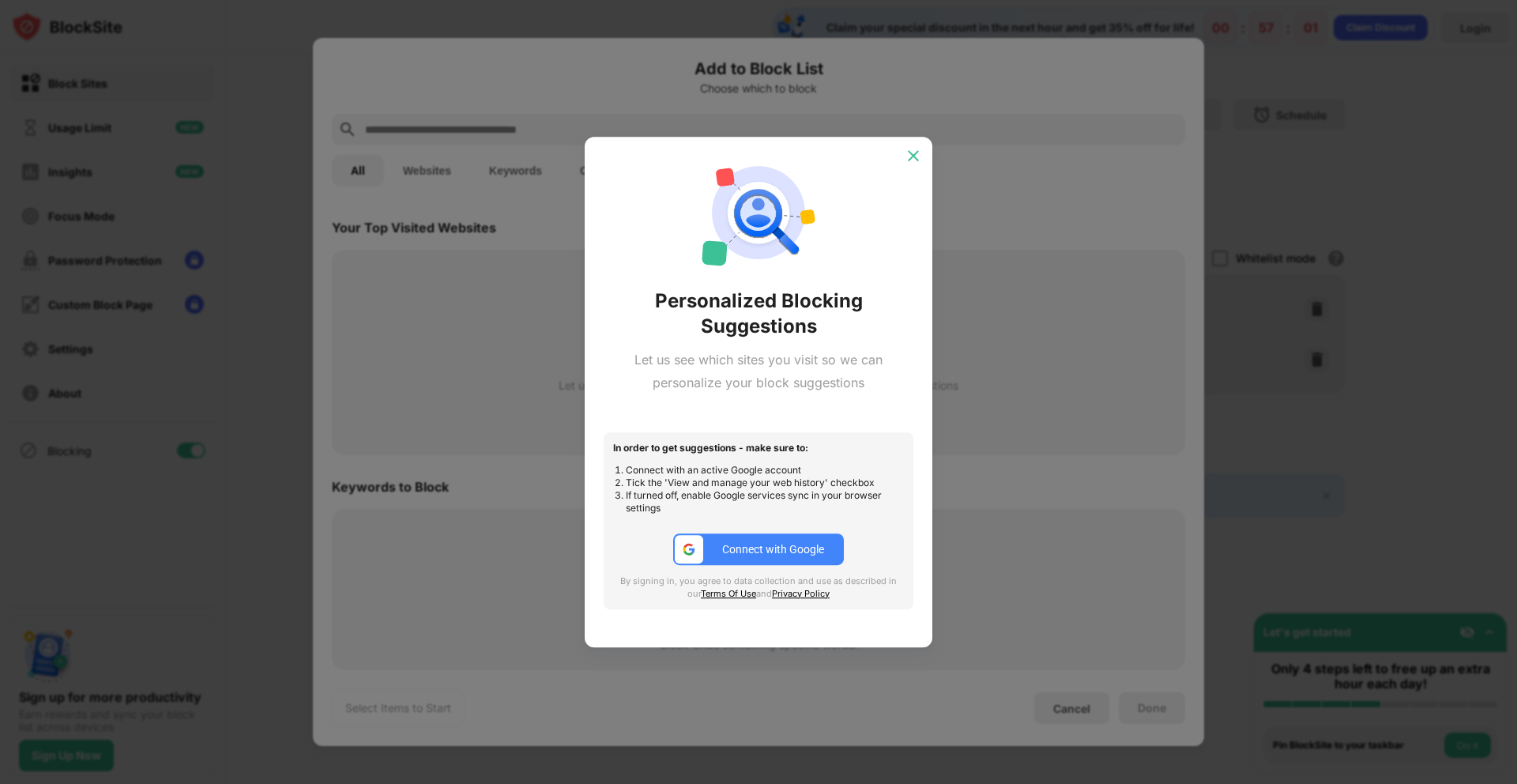
click at [905, 165] on div at bounding box center [913, 155] width 26 height 26
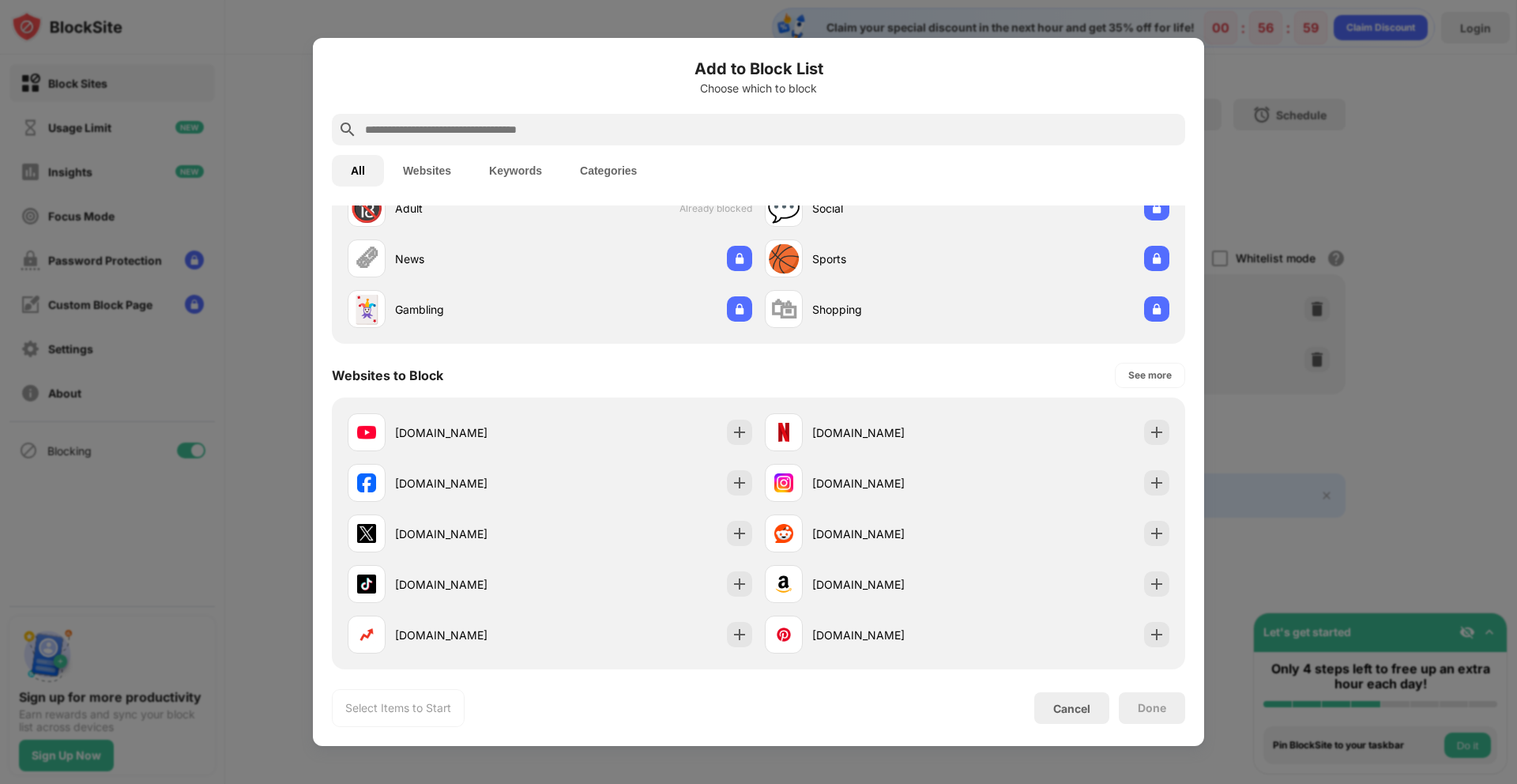
scroll to position [0, 0]
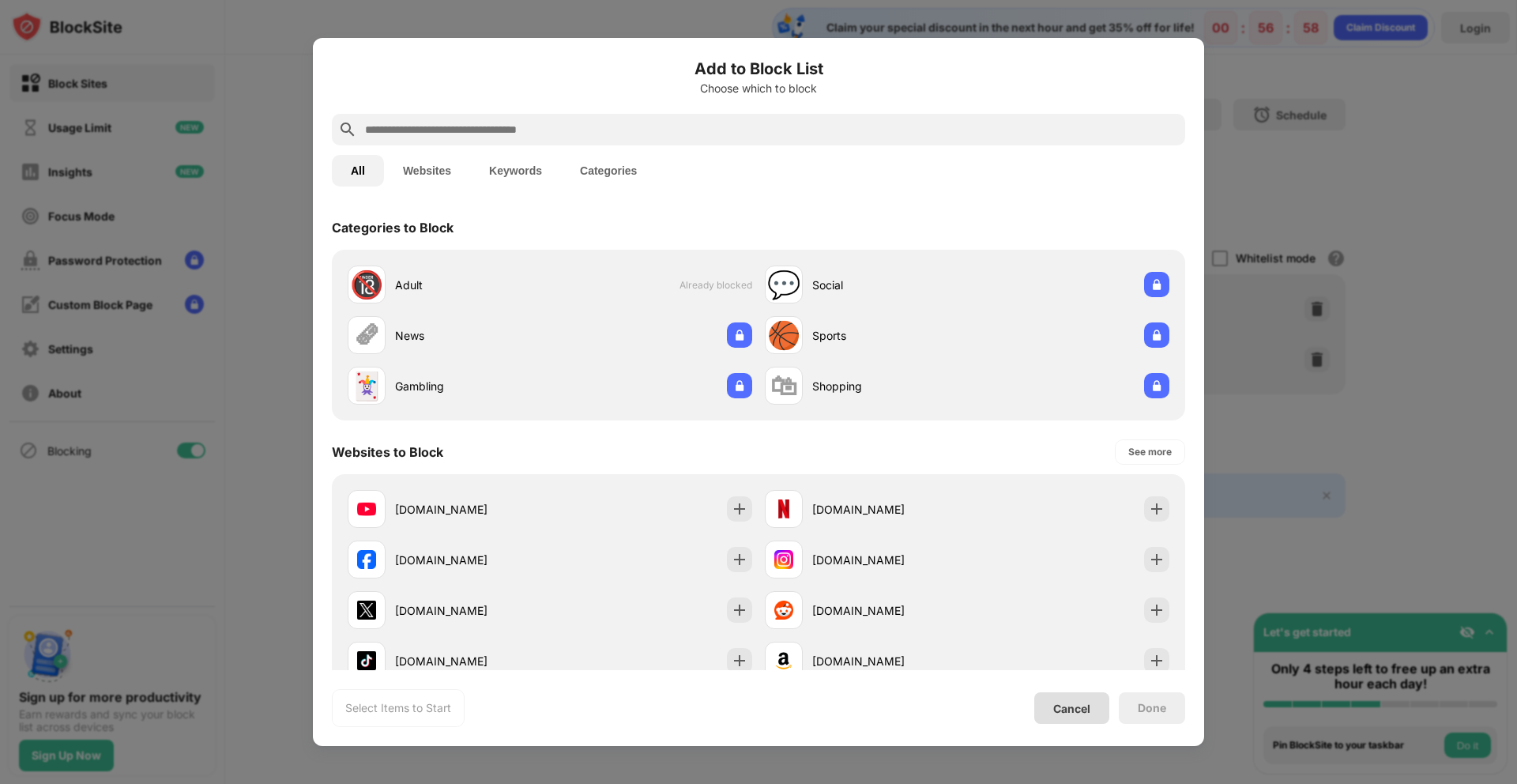
click at [1068, 706] on div "Cancel" at bounding box center [1071, 708] width 37 height 13
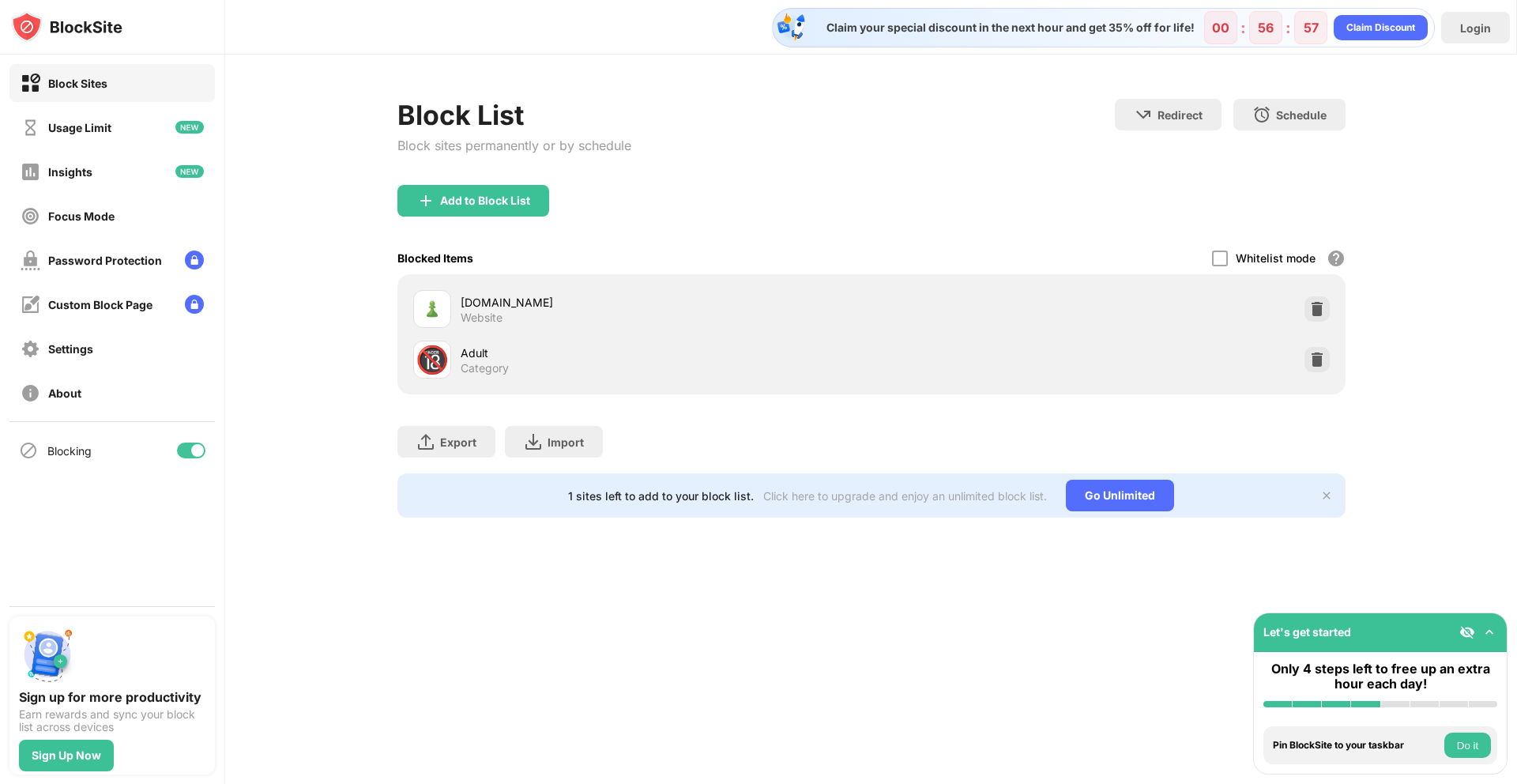
click at [1075, 195] on div "Add to Block List" at bounding box center [871, 213] width 948 height 57
click at [977, 425] on div "Export Export Files (for websites items only) Import Import Files (for websites…" at bounding box center [871, 434] width 948 height 79
click at [1487, 27] on div "Login" at bounding box center [1475, 28] width 30 height 13
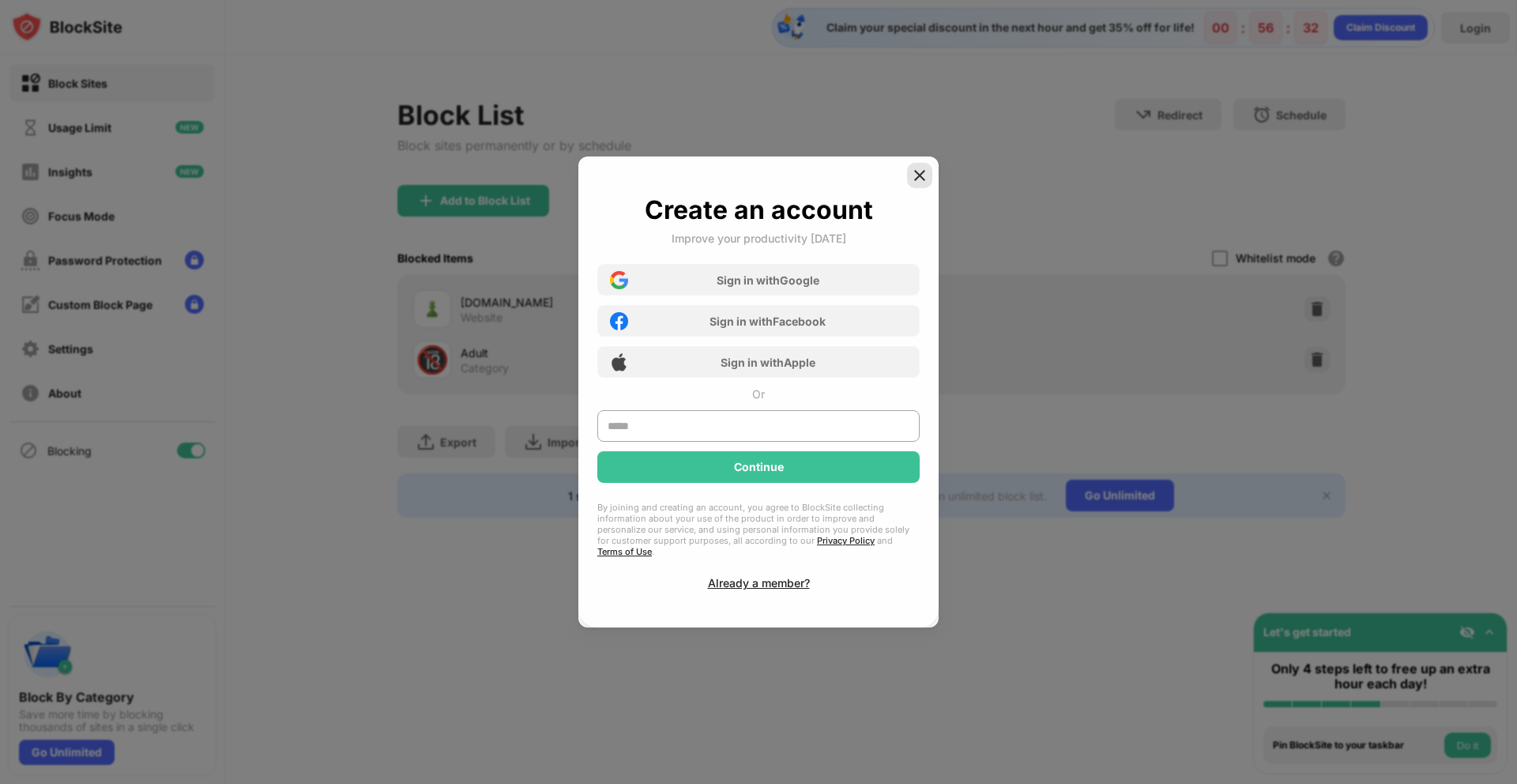
click at [919, 183] on img at bounding box center [919, 175] width 16 height 16
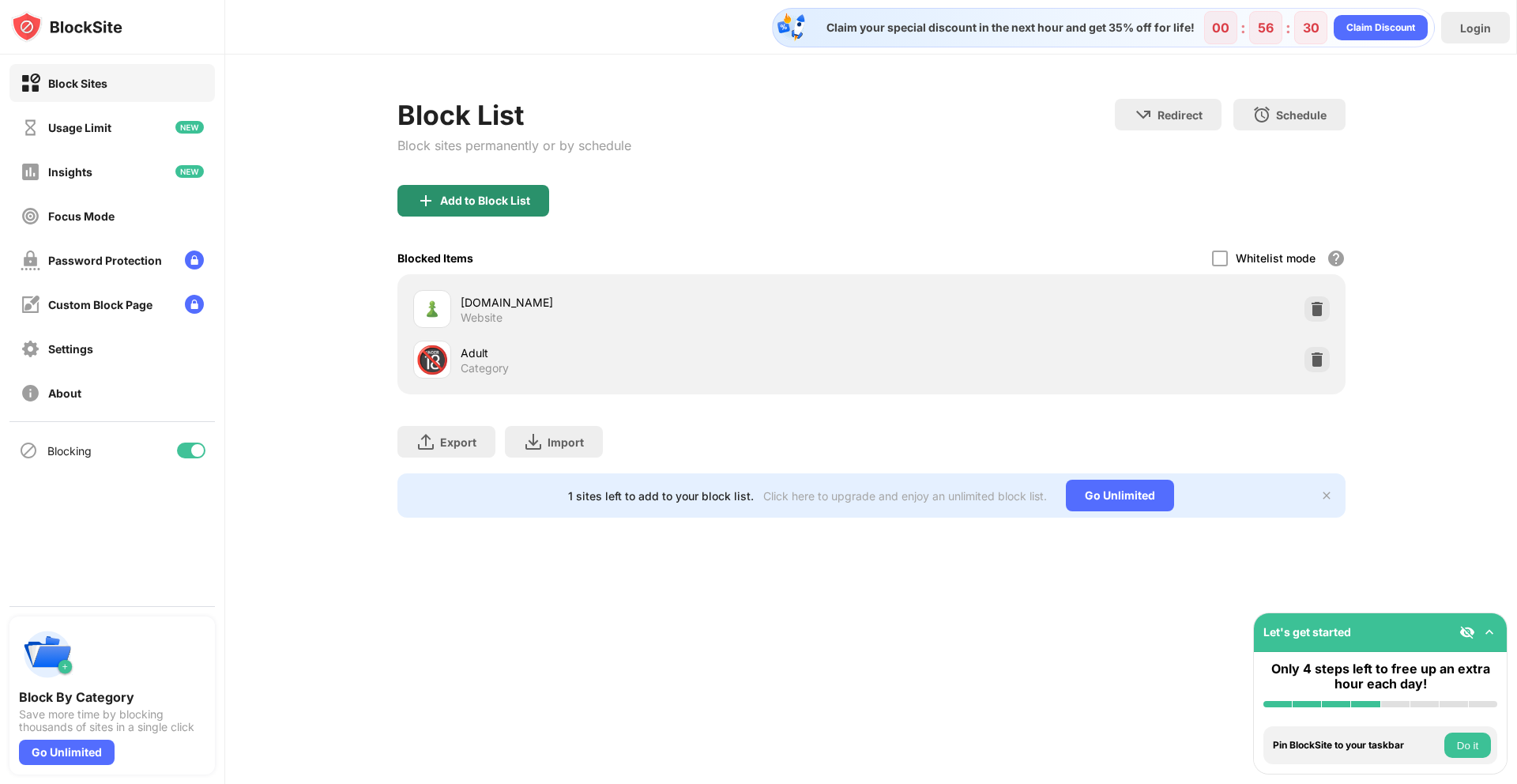
click at [492, 191] on div "Add to Block List" at bounding box center [473, 201] width 151 height 31
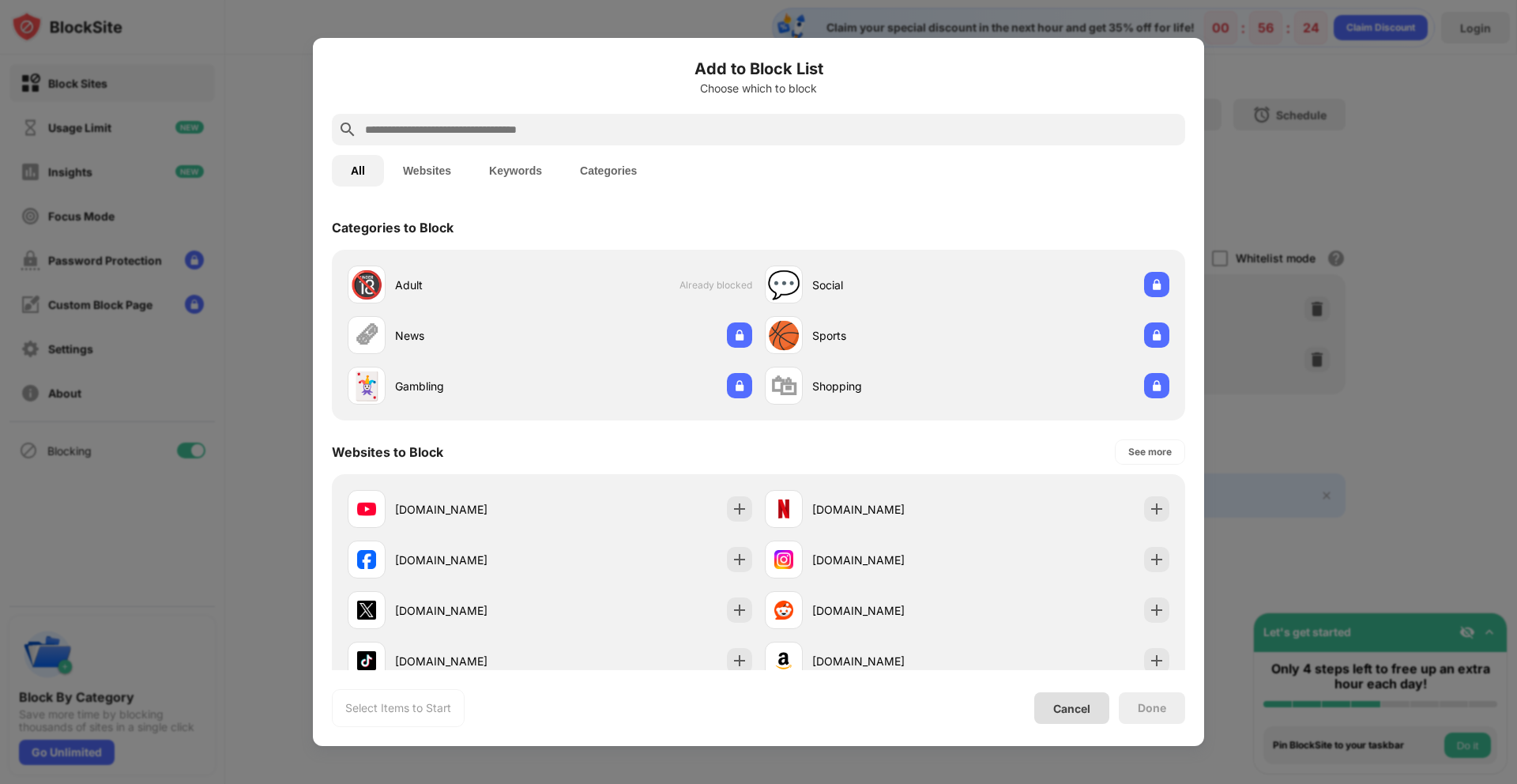
click at [1055, 713] on div "Cancel" at bounding box center [1071, 708] width 37 height 13
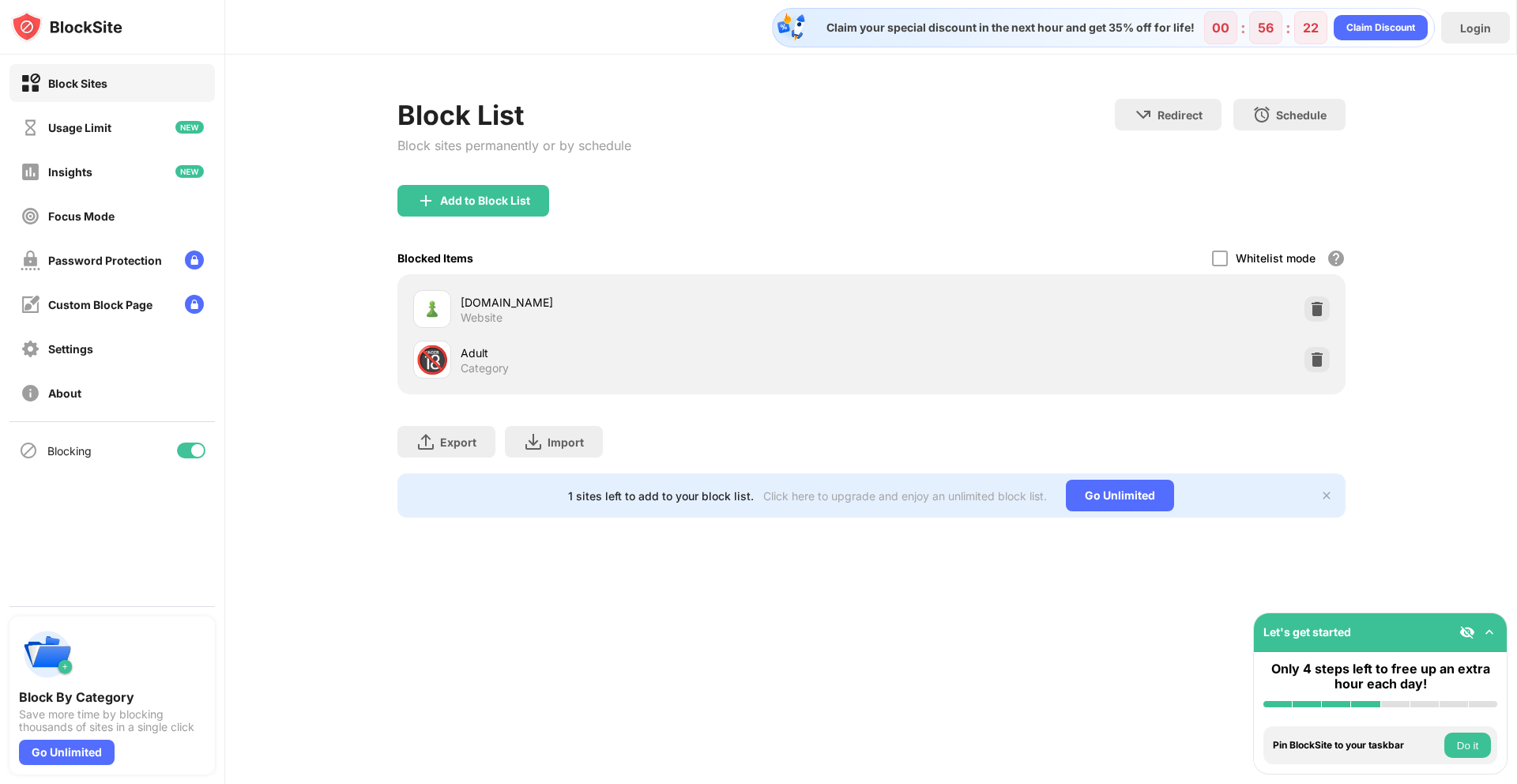
click at [570, 237] on div "Add to Block List" at bounding box center [871, 213] width 948 height 57
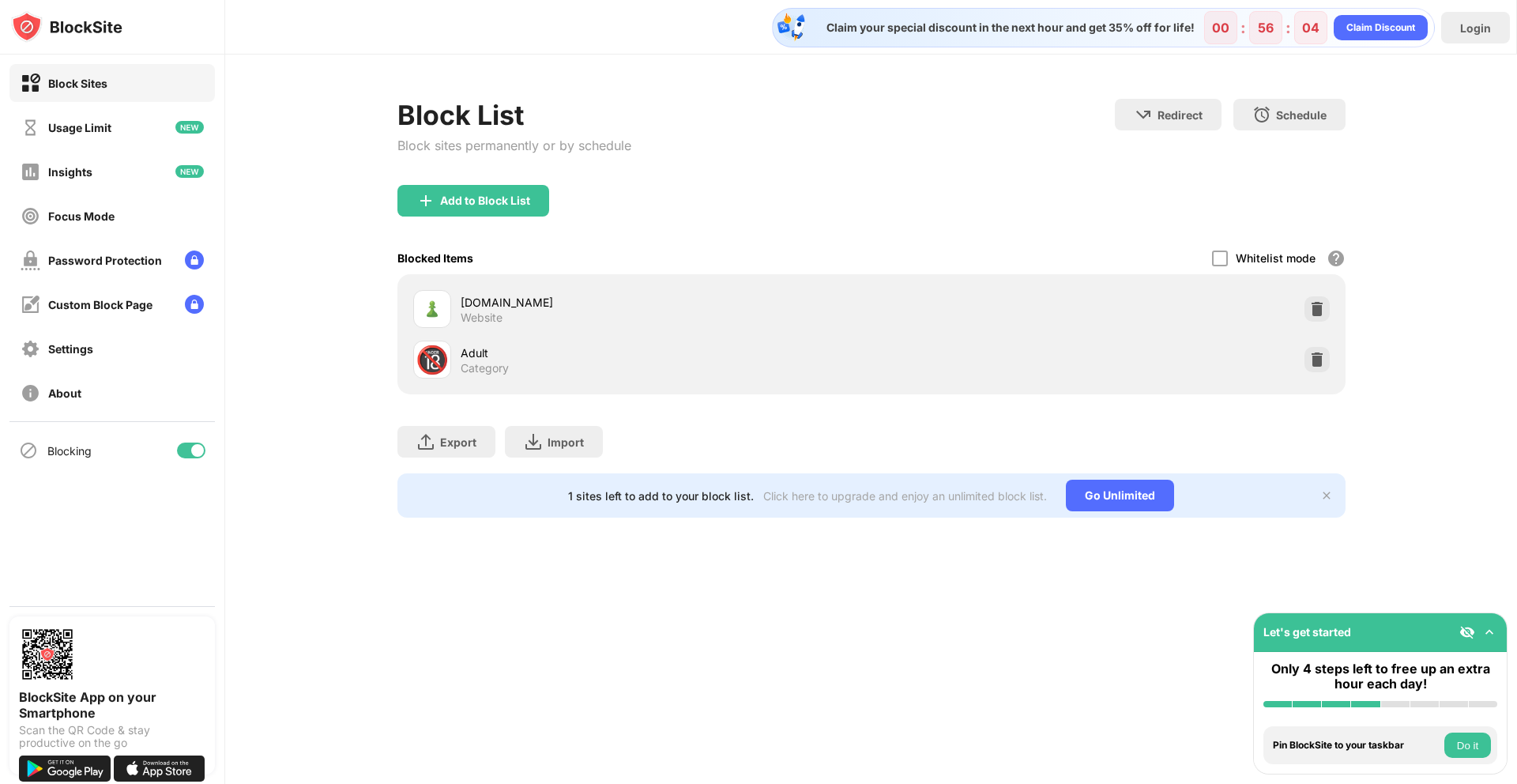
click at [1048, 182] on div "Block List Block sites permanently or by schedule Redirect Choose a site to be …" at bounding box center [871, 141] width 948 height 86
